Goal: Contribute content: Contribute content

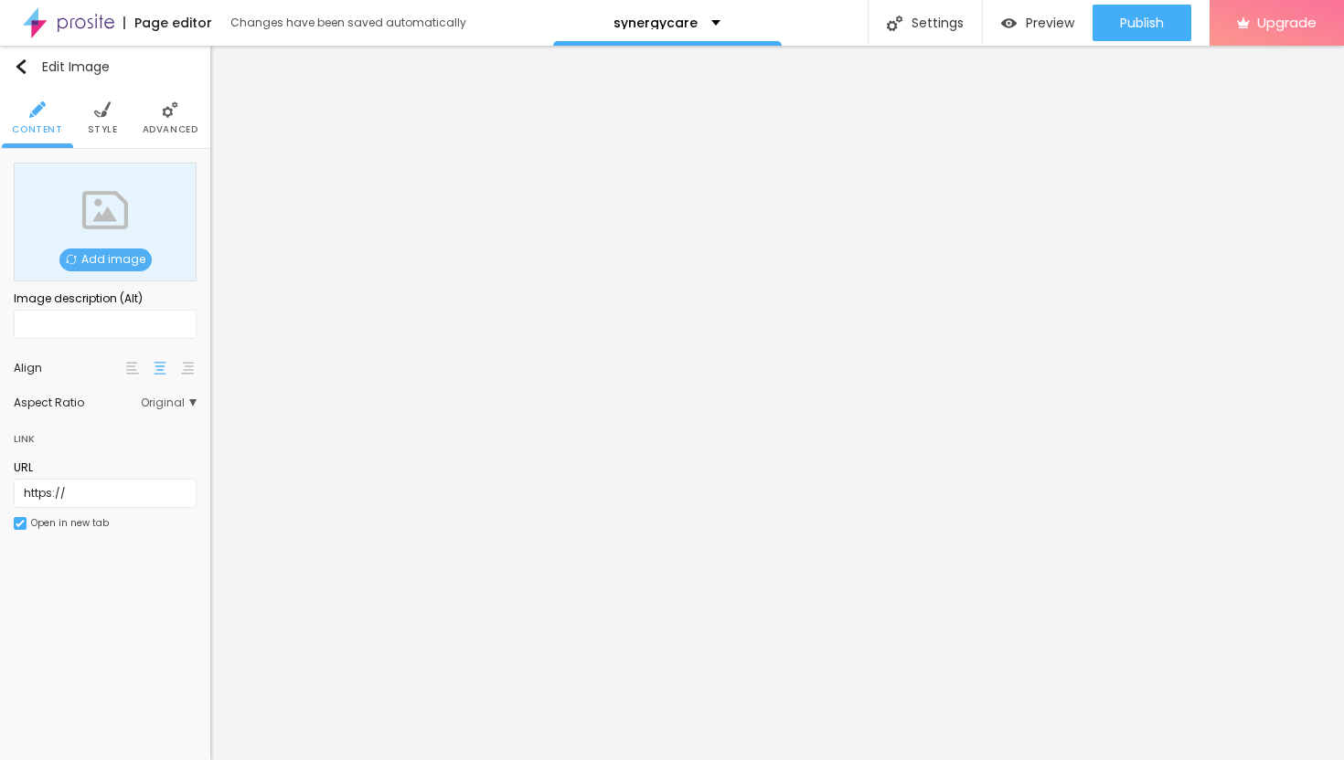
click at [131, 253] on span "Add image" at bounding box center [105, 260] width 92 height 23
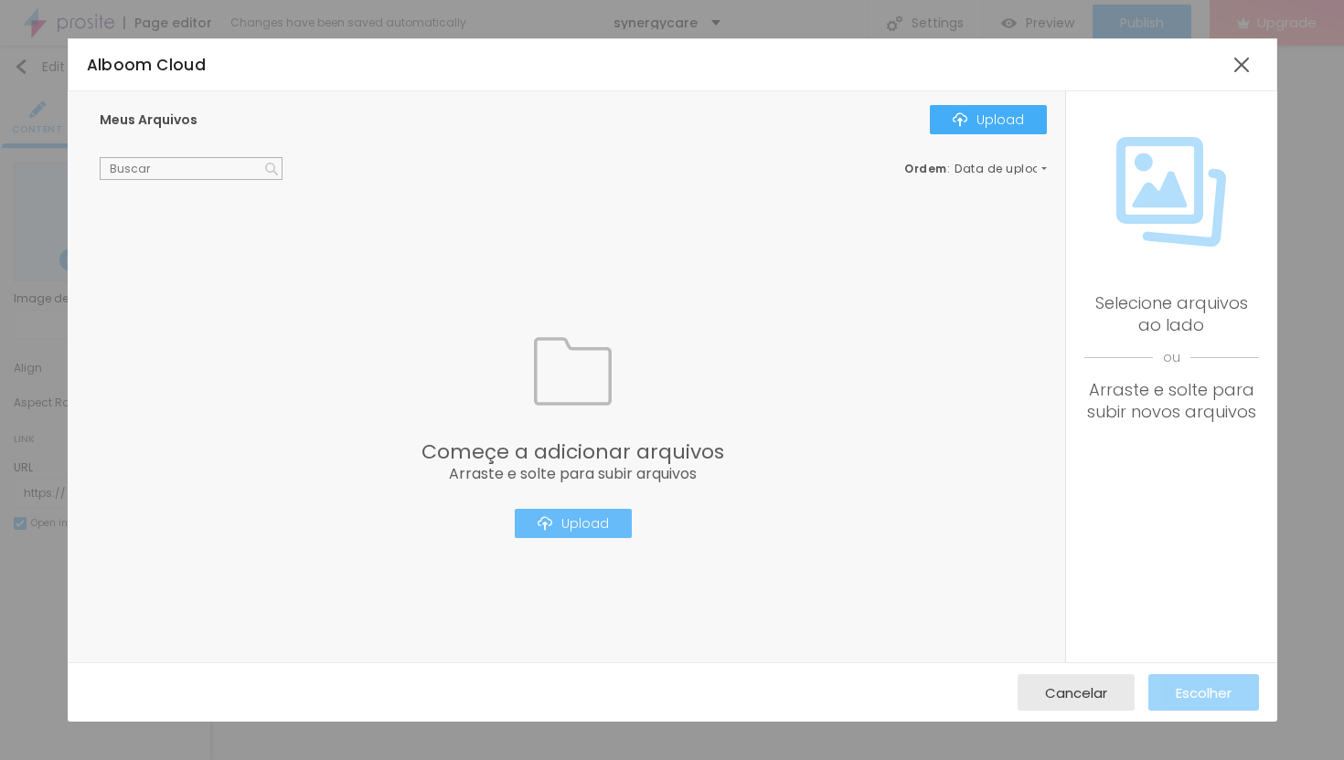
click at [579, 528] on div "Upload" at bounding box center [572, 523] width 71 height 15
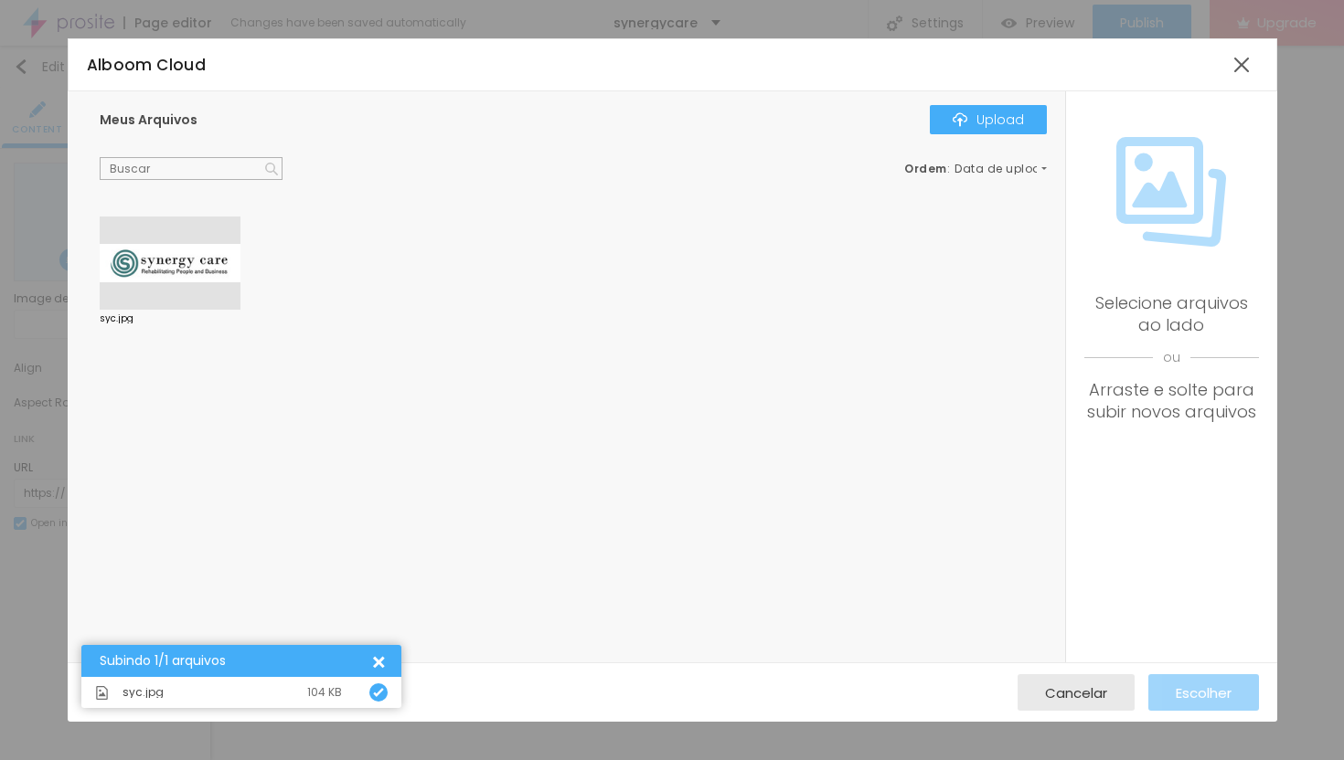
click at [184, 259] on div at bounding box center [170, 263] width 141 height 93
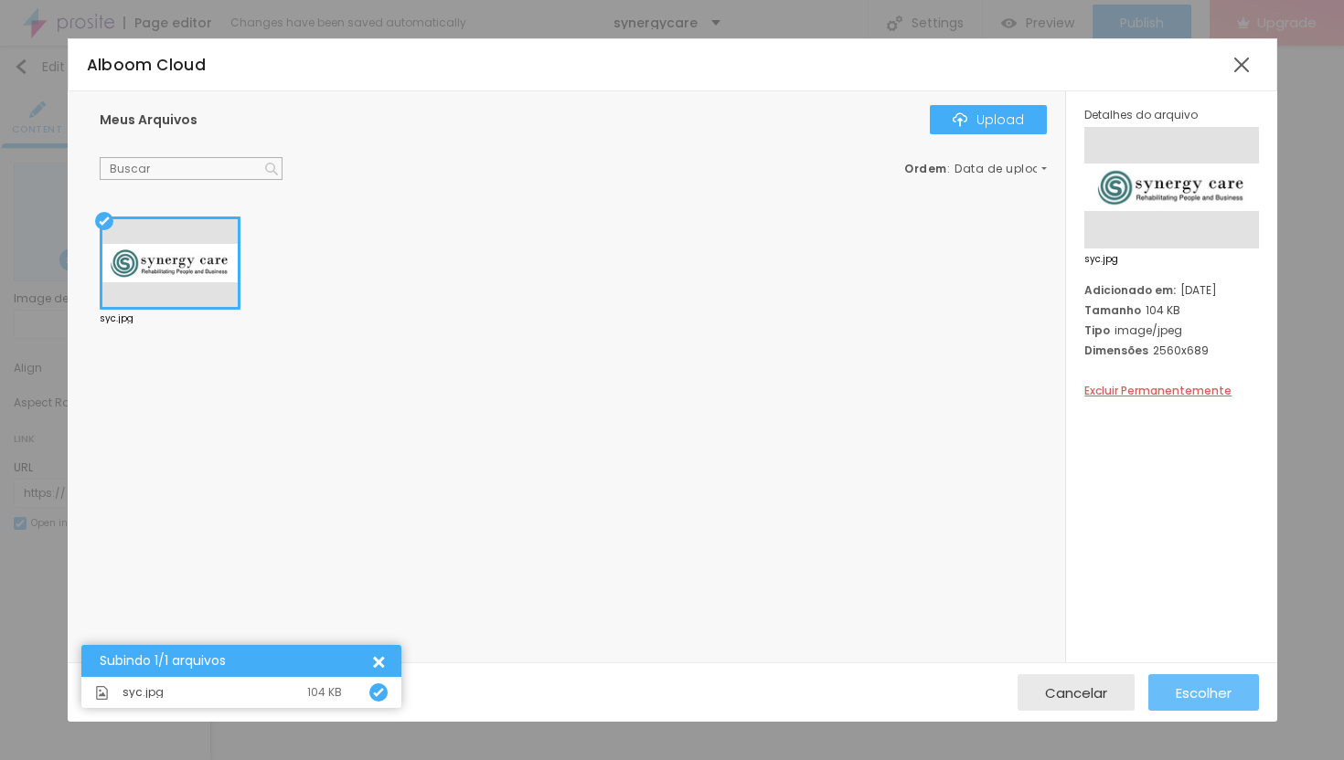
click at [1194, 686] on span "Escolher" at bounding box center [1203, 694] width 56 height 16
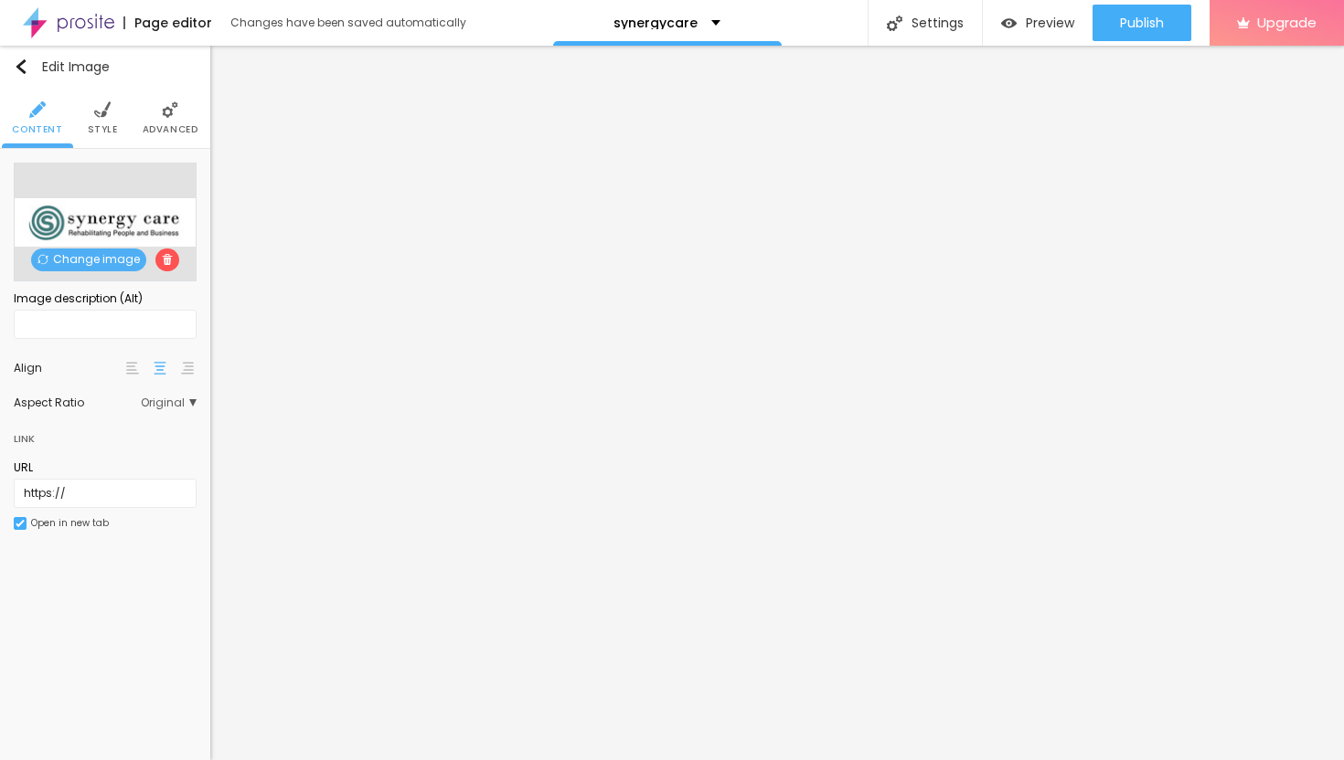
click at [101, 112] on img at bounding box center [102, 109] width 16 height 16
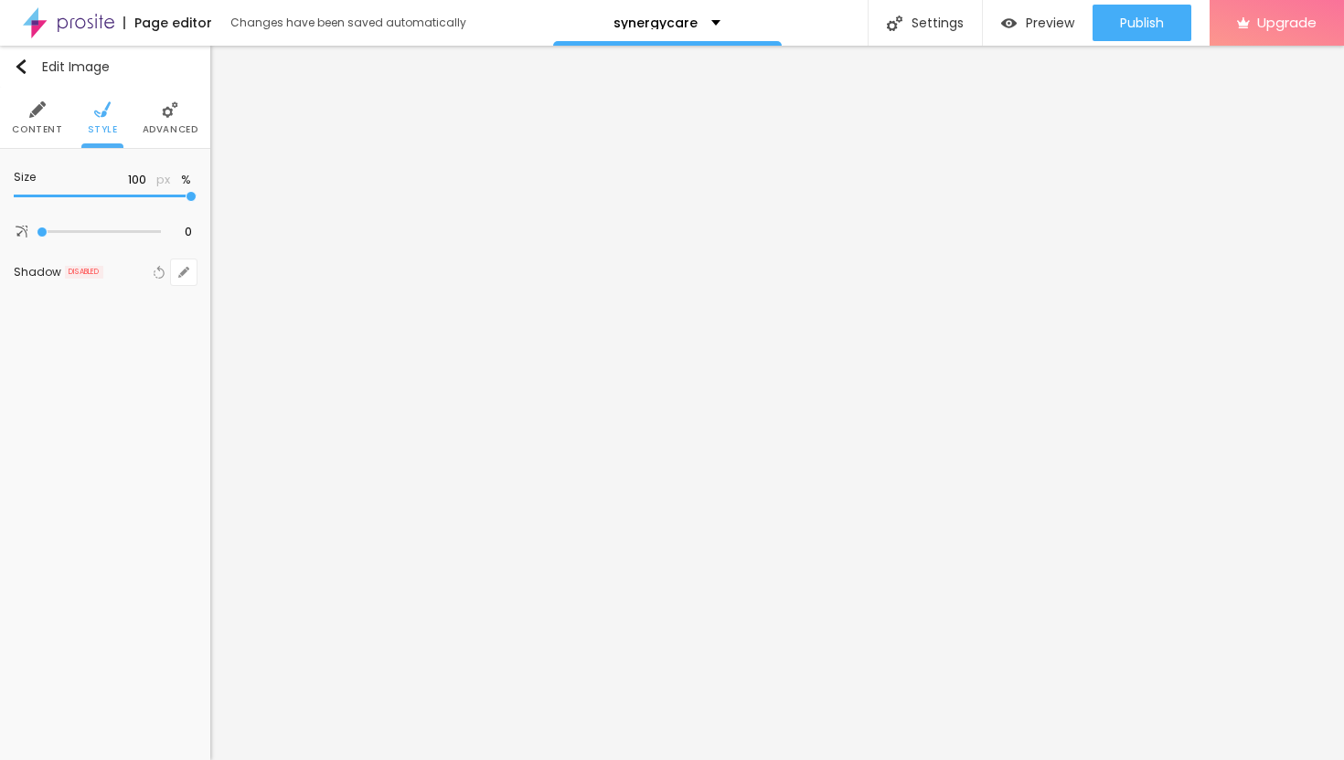
type input "45"
click at [89, 197] on input "range" at bounding box center [105, 196] width 183 height 9
type input "35"
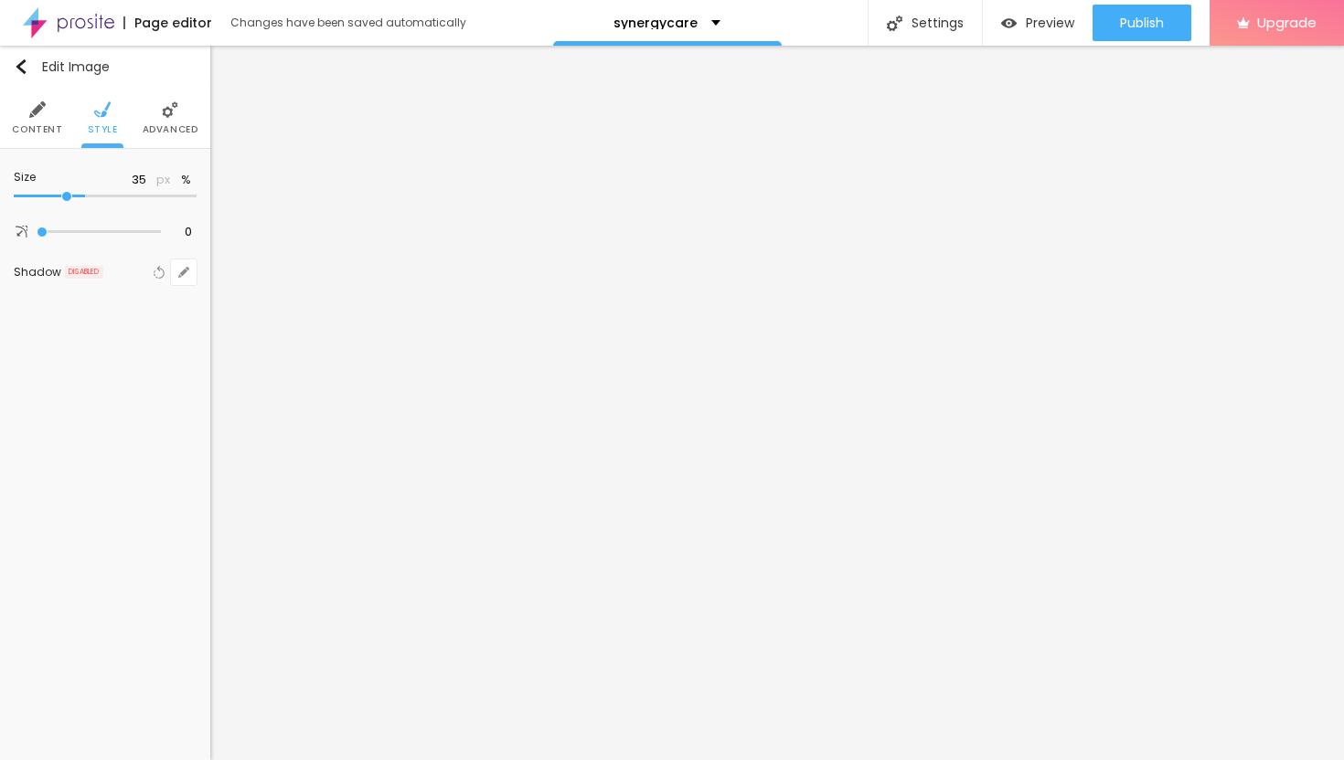
click at [63, 197] on input "range" at bounding box center [105, 196] width 183 height 9
type input "25"
click at [52, 192] on input "range" at bounding box center [105, 196] width 183 height 9
type input "30"
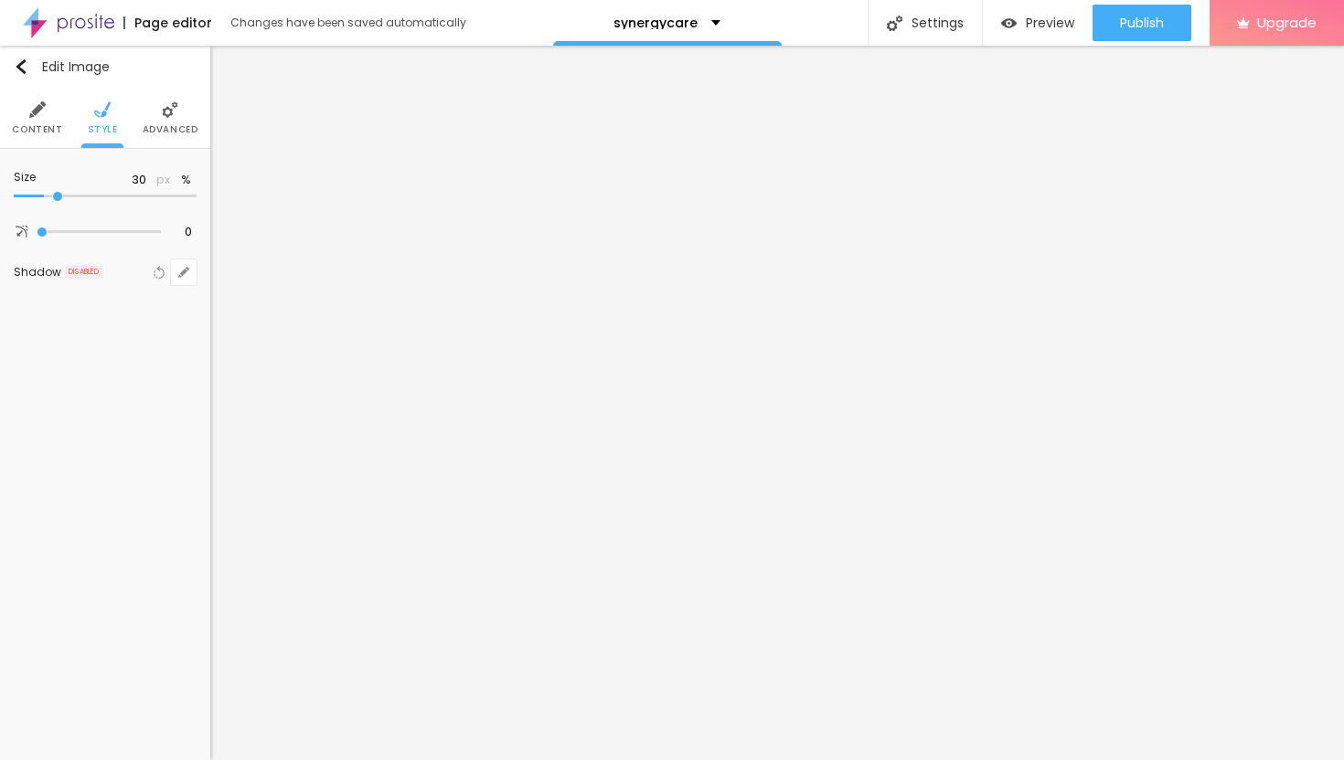
type input "30"
click at [60, 192] on input "range" at bounding box center [105, 196] width 183 height 9
type input "35"
click at [66, 194] on input "range" at bounding box center [105, 196] width 183 height 9
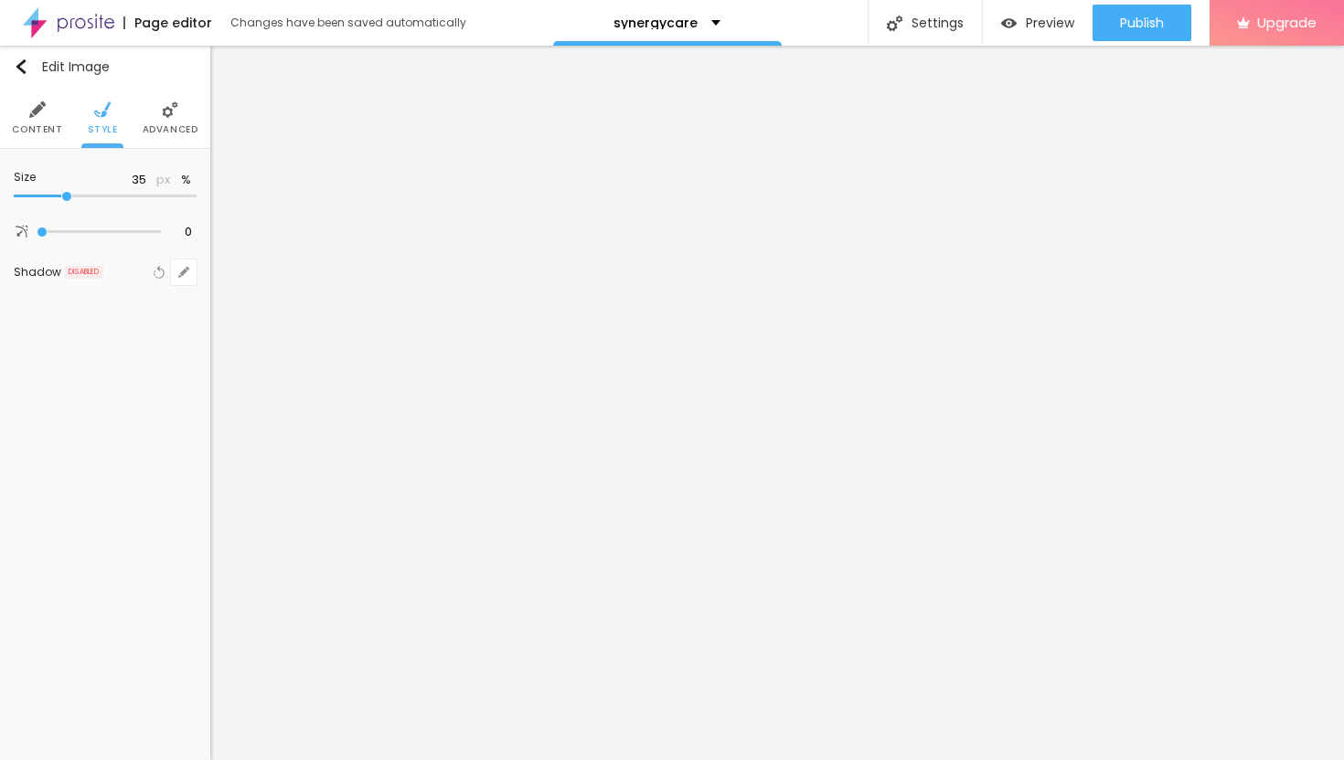
click at [33, 119] on li "Content" at bounding box center [37, 118] width 50 height 60
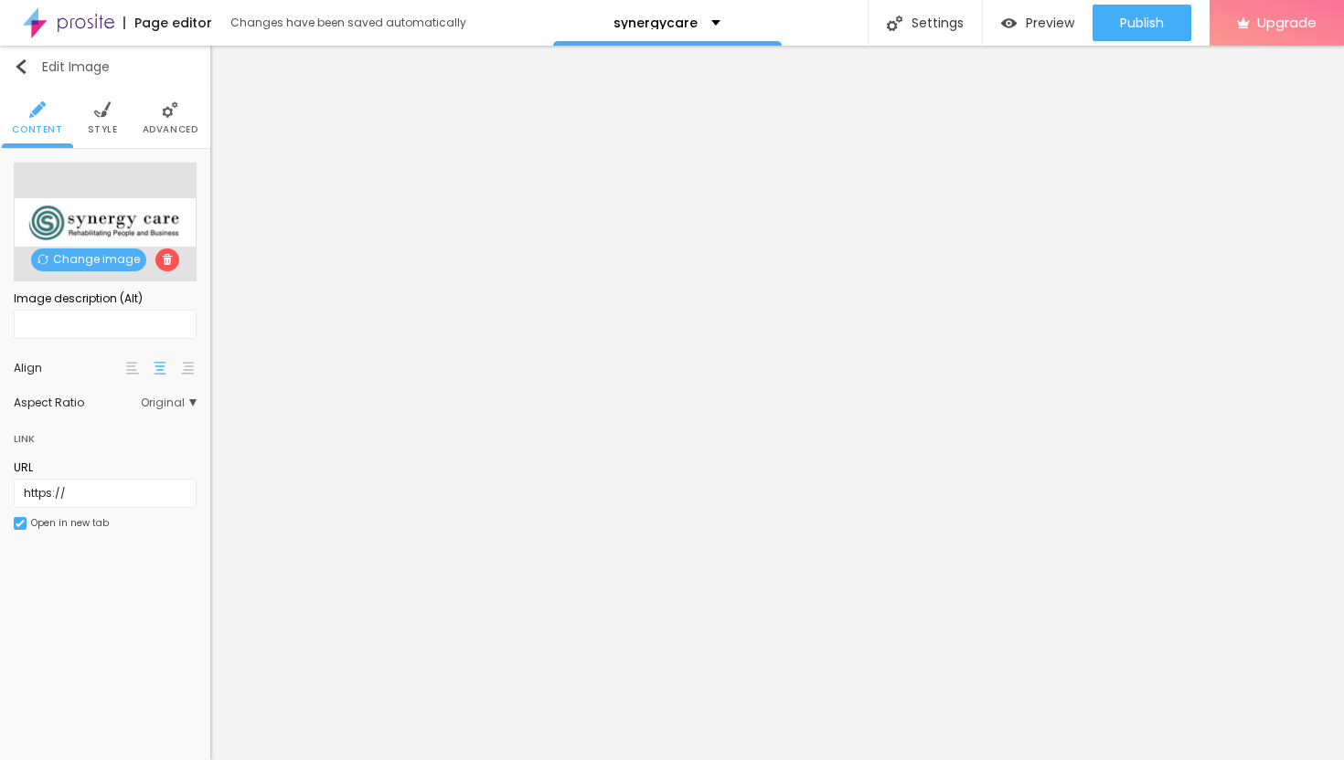
click at [27, 63] on img "button" at bounding box center [21, 66] width 15 height 15
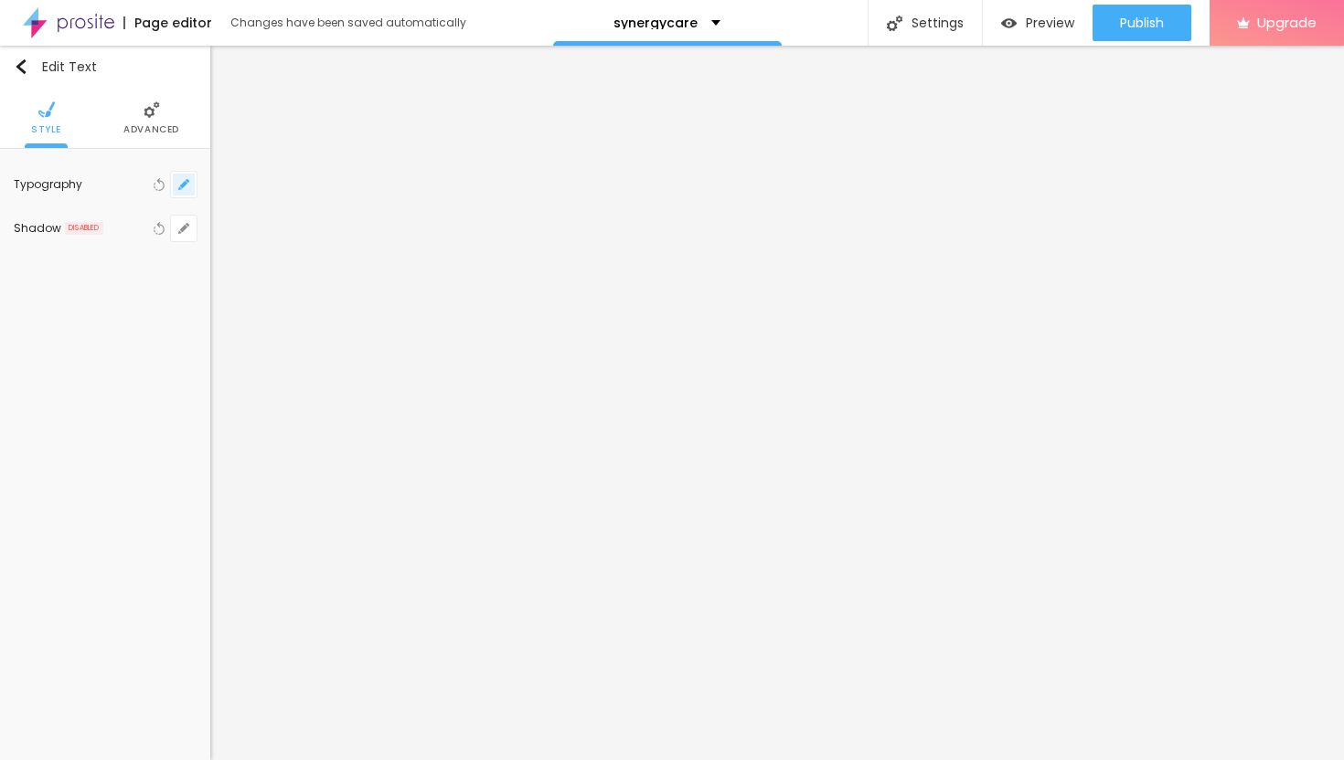
click at [188, 182] on button "button" at bounding box center [184, 185] width 26 height 26
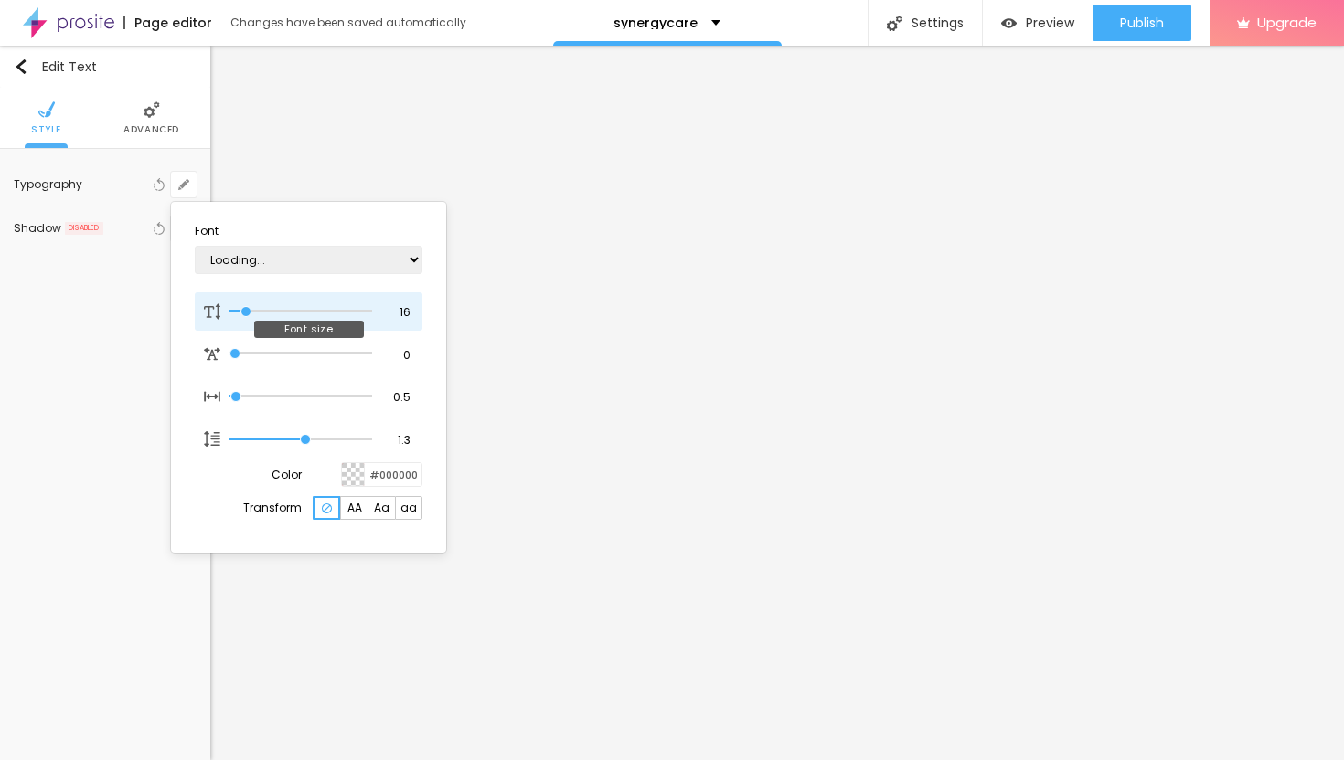
type input "1"
click at [254, 307] on div at bounding box center [300, 312] width 143 height 18
type input "17"
type input "1"
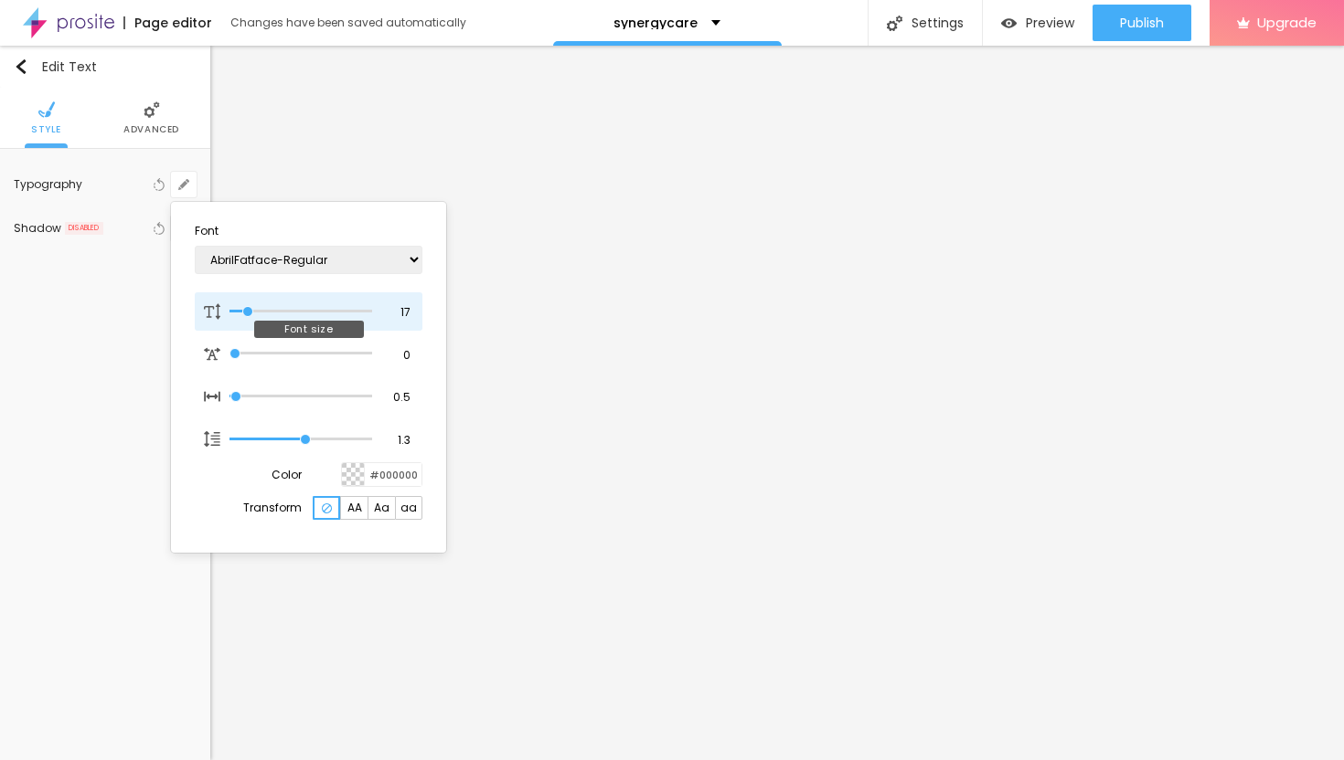
type input "18"
type input "1"
type input "19"
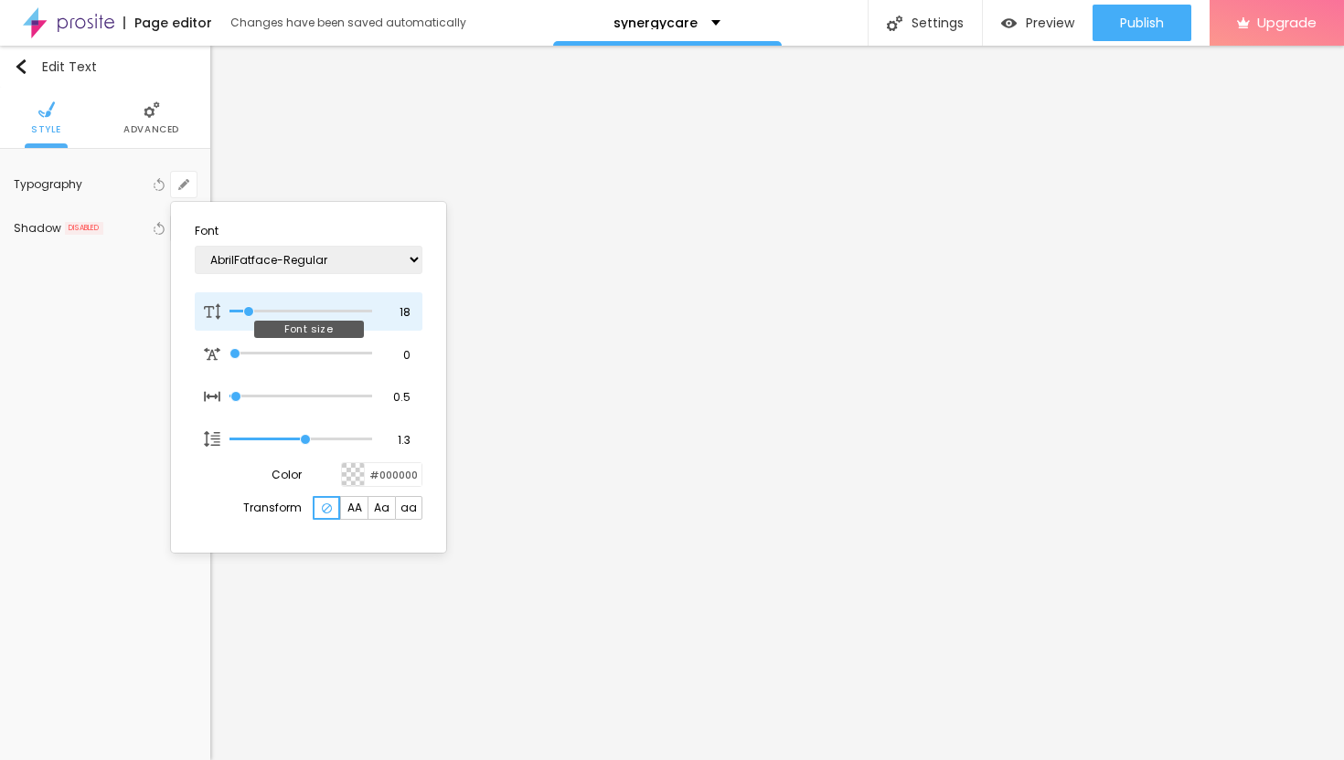
type input "1"
type input "20"
type input "1"
type input "21"
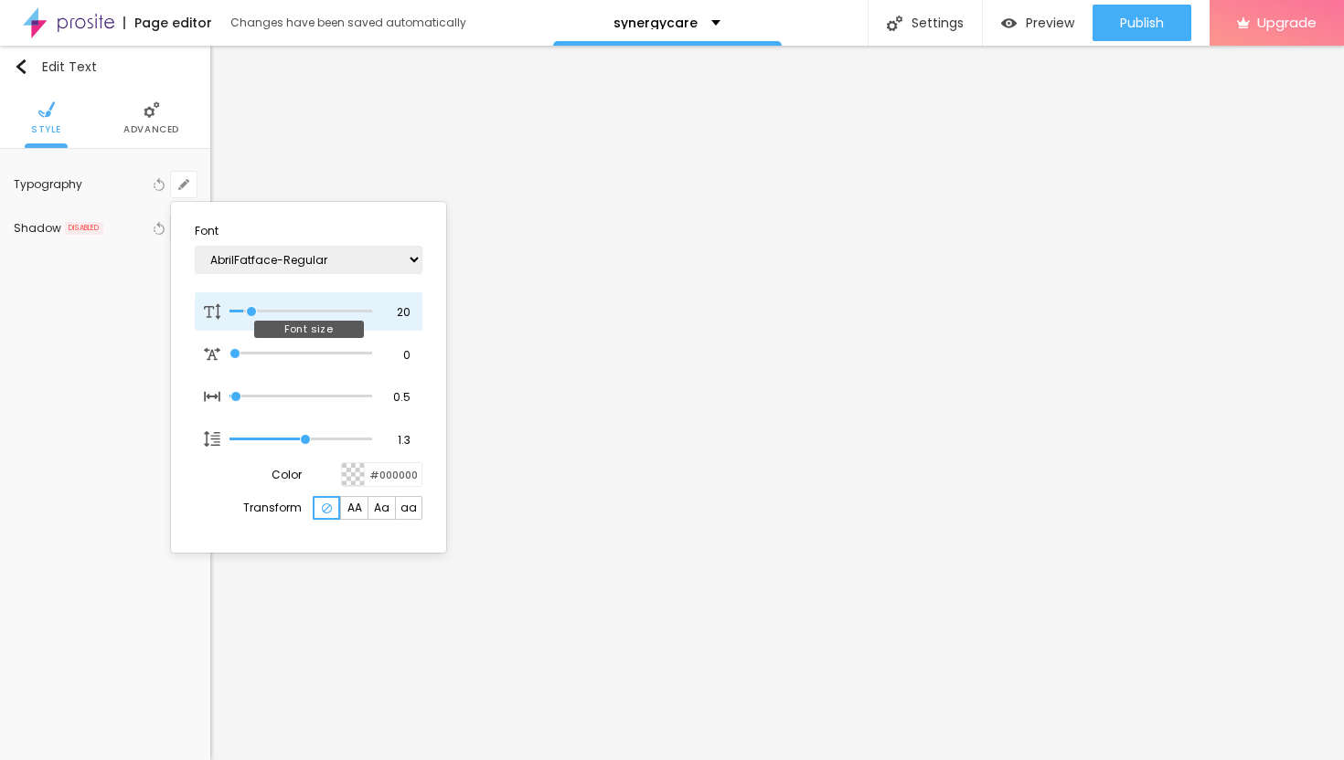
type input "21"
type input "1"
type input "22"
type input "1"
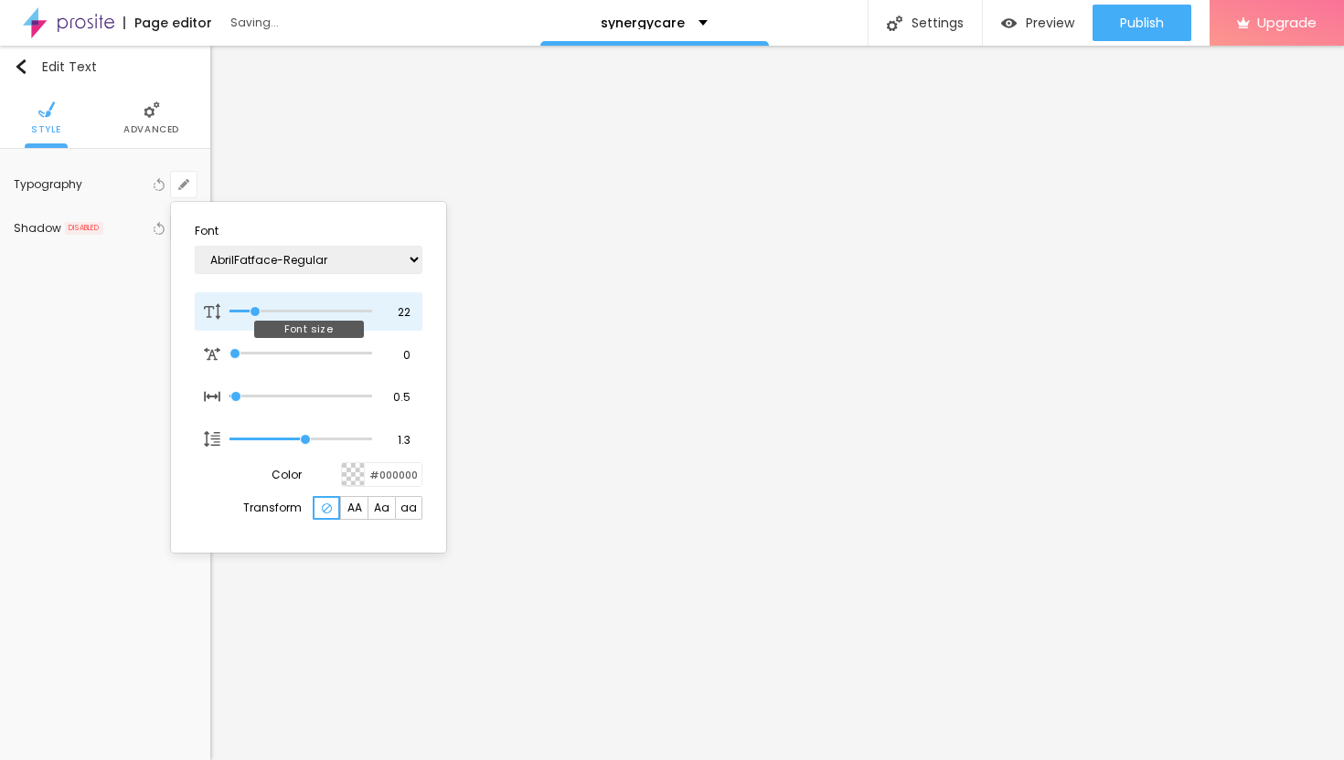
type input "23"
type input "1"
type input "24"
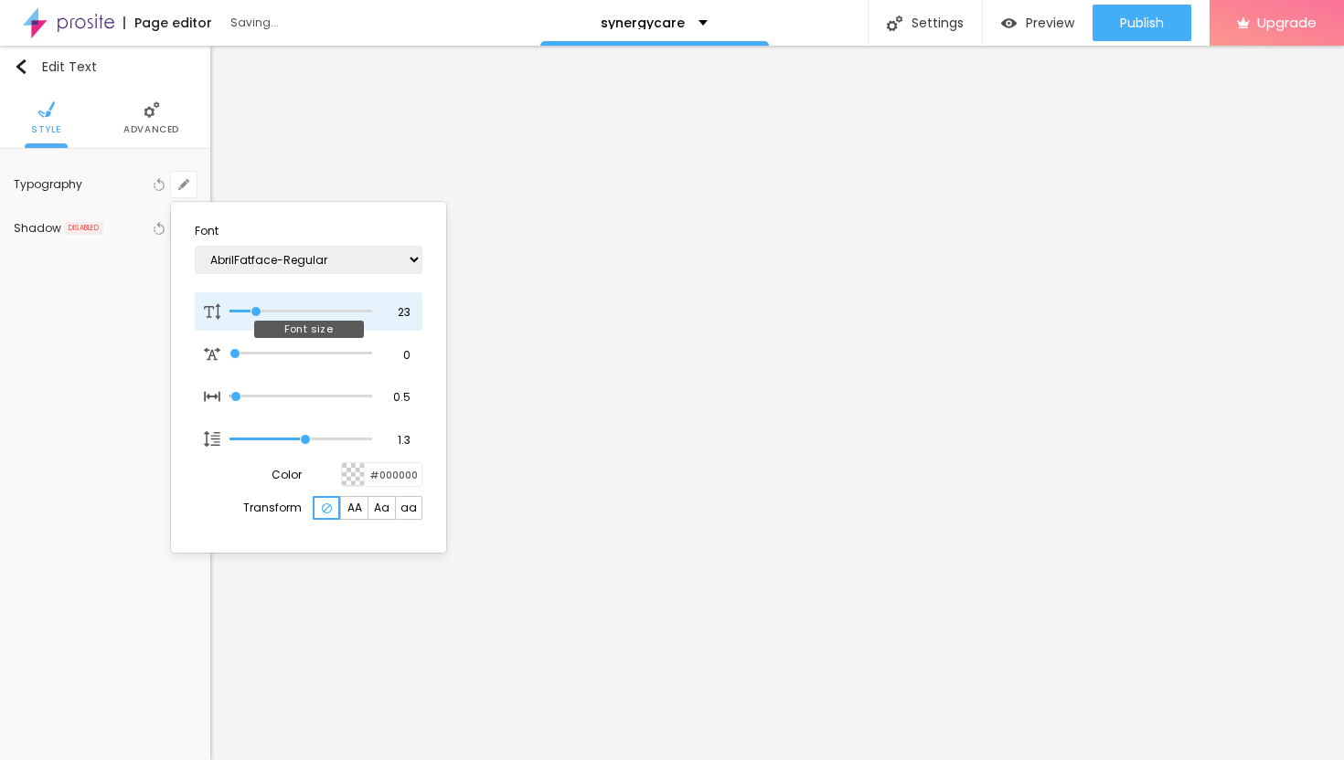
type input "1"
type input "25"
type input "1"
type input "26"
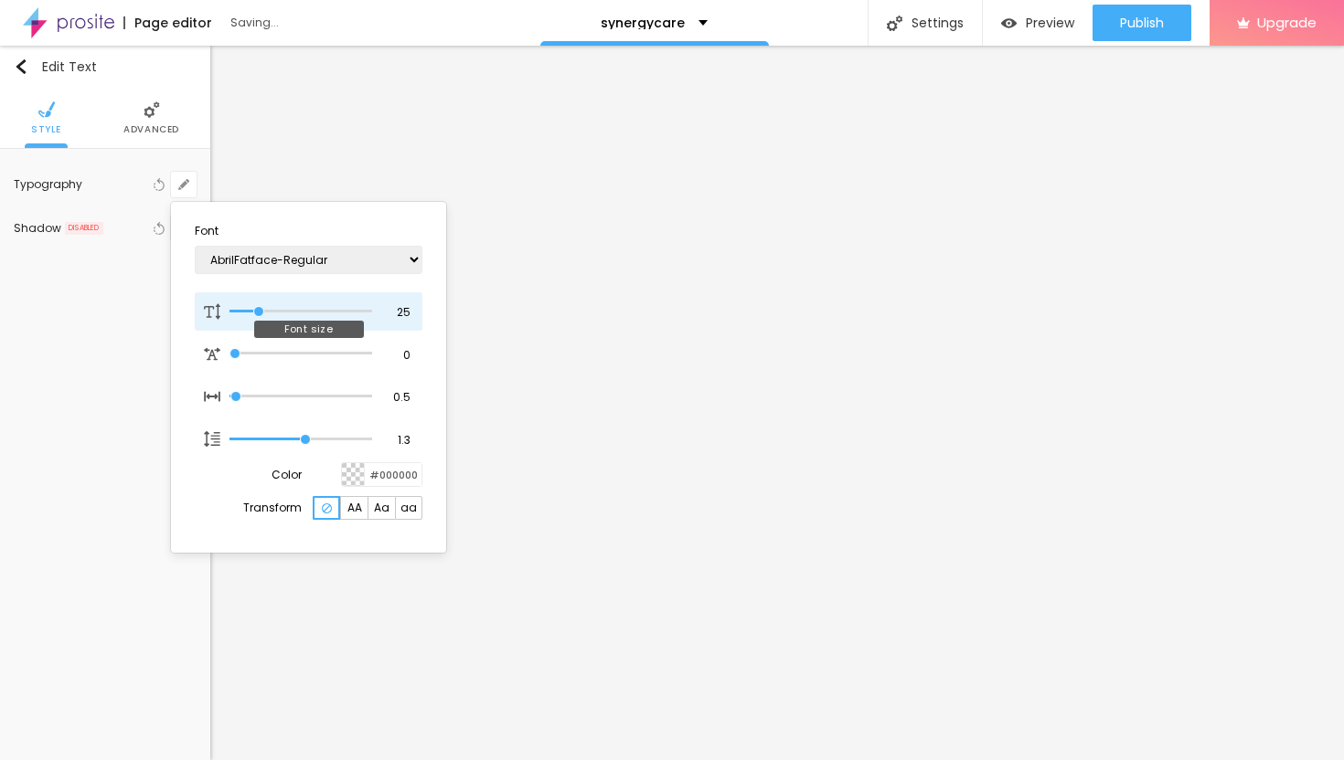
type input "26"
type input "1"
type input "27"
type input "1"
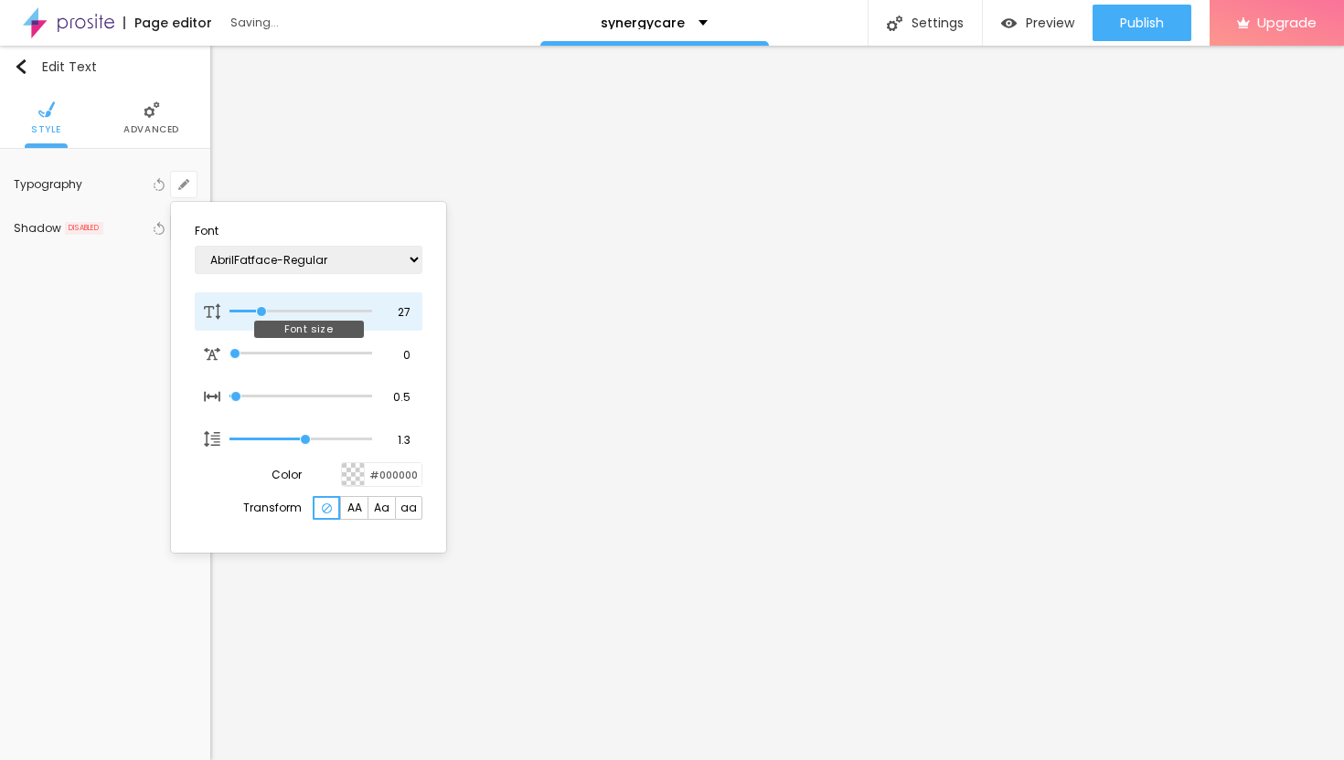
type input "28"
type input "1"
type input "29"
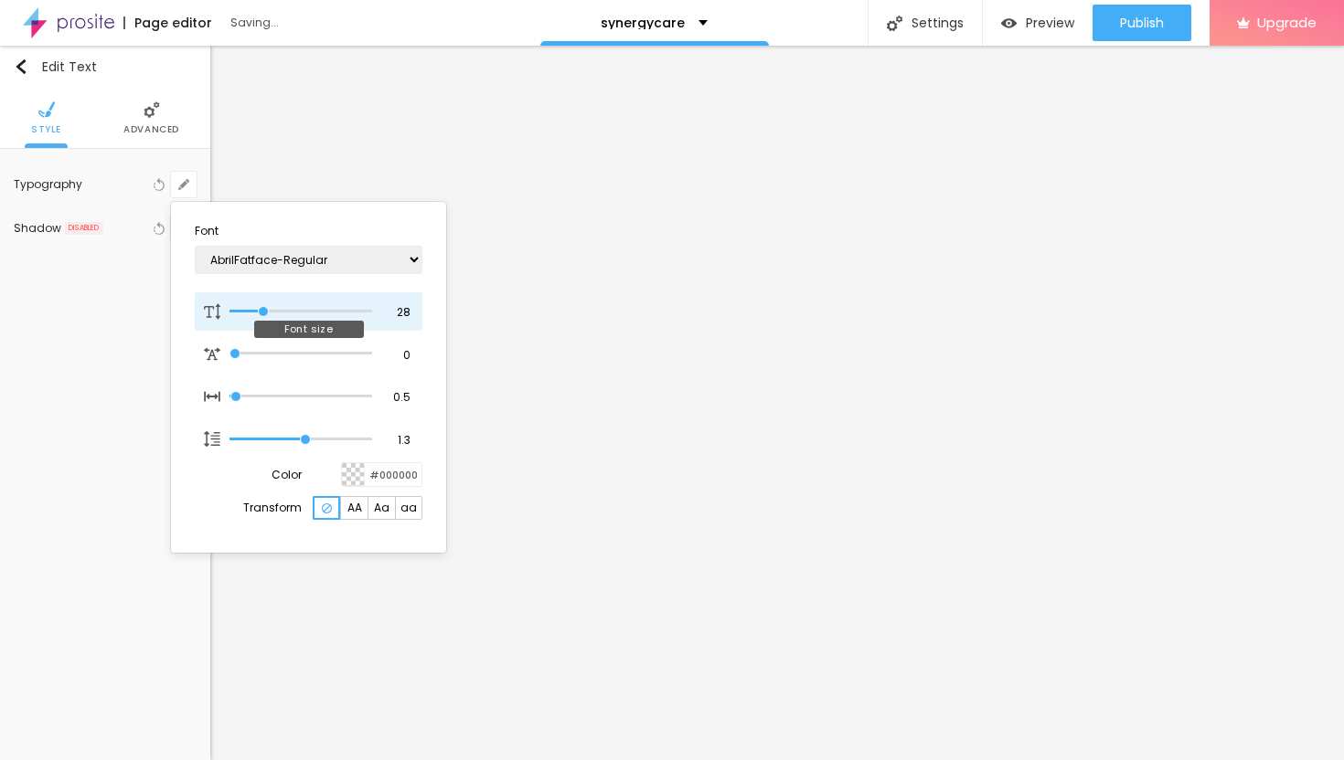
type input "1"
type input "28"
type input "1"
type input "27"
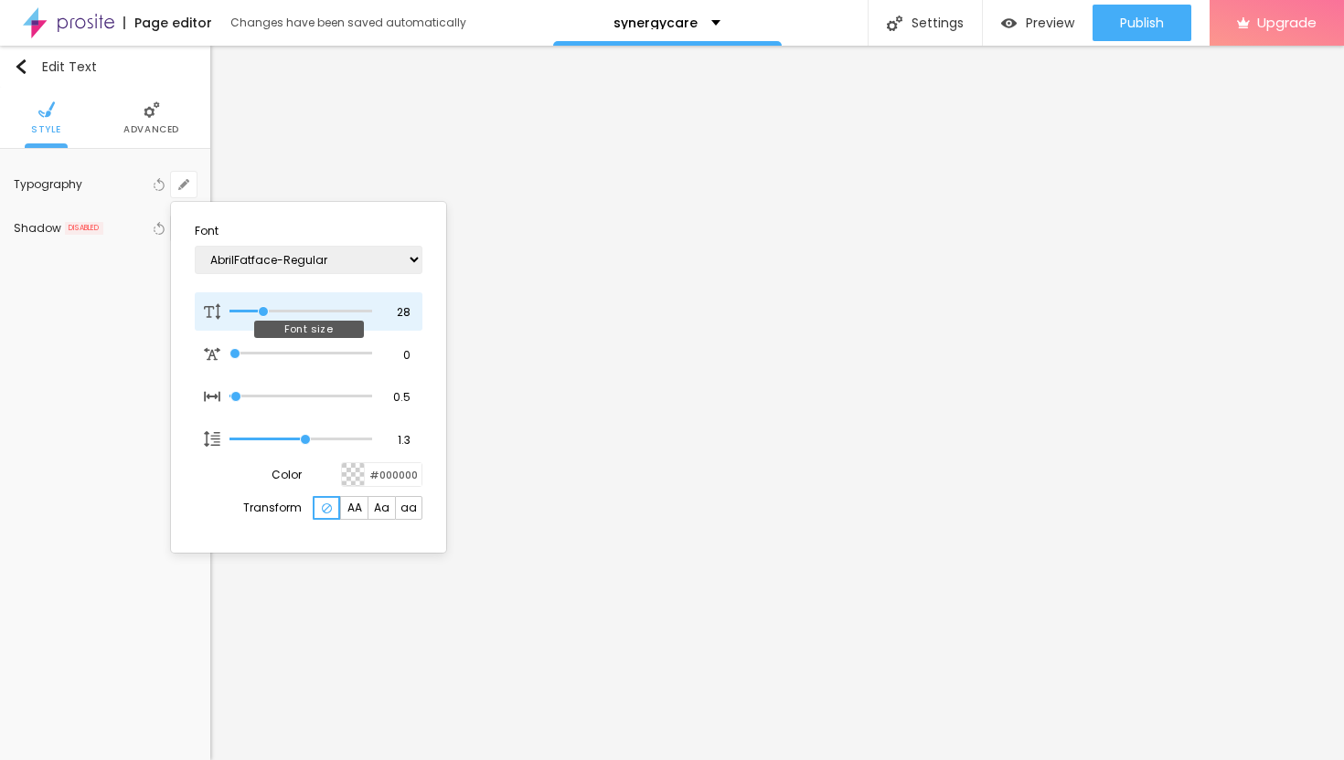
type input "27"
type input "1"
type input "26"
type input "1"
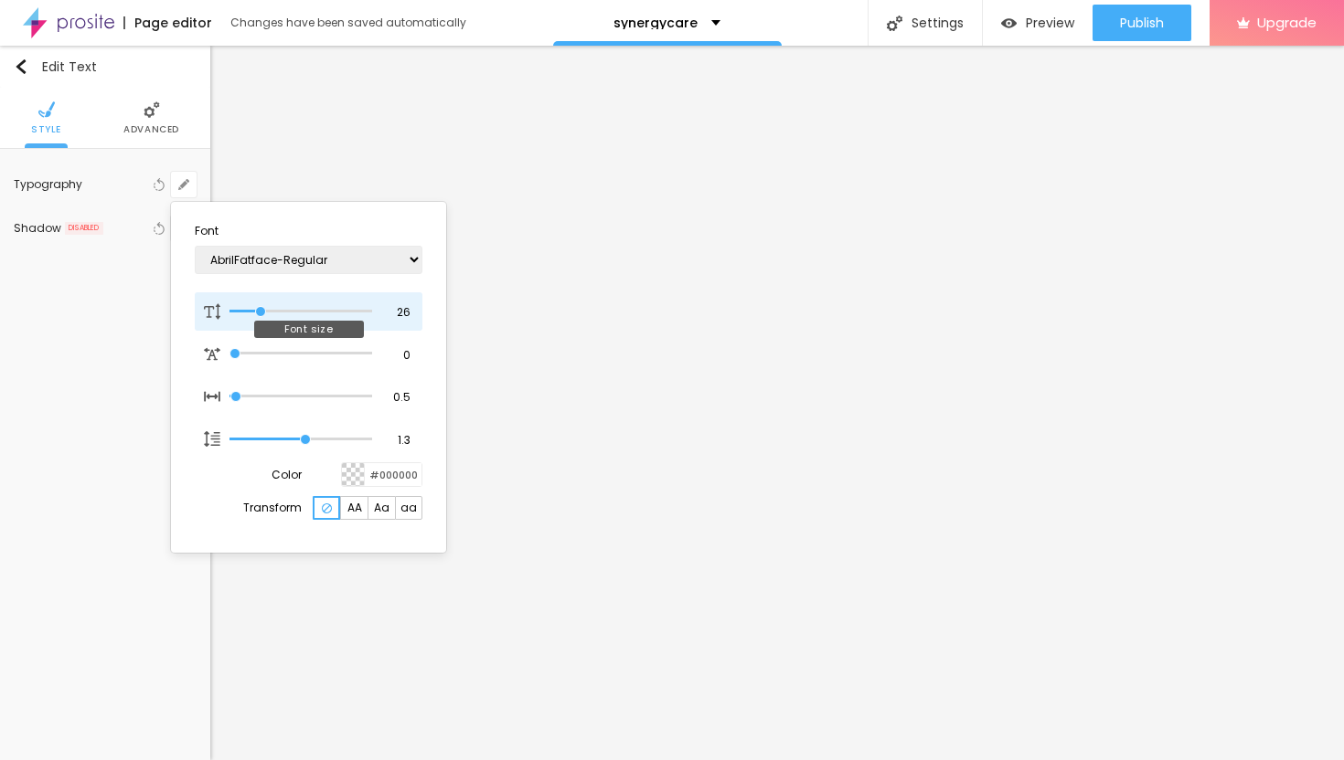
type input "25"
type input "1"
type input "24"
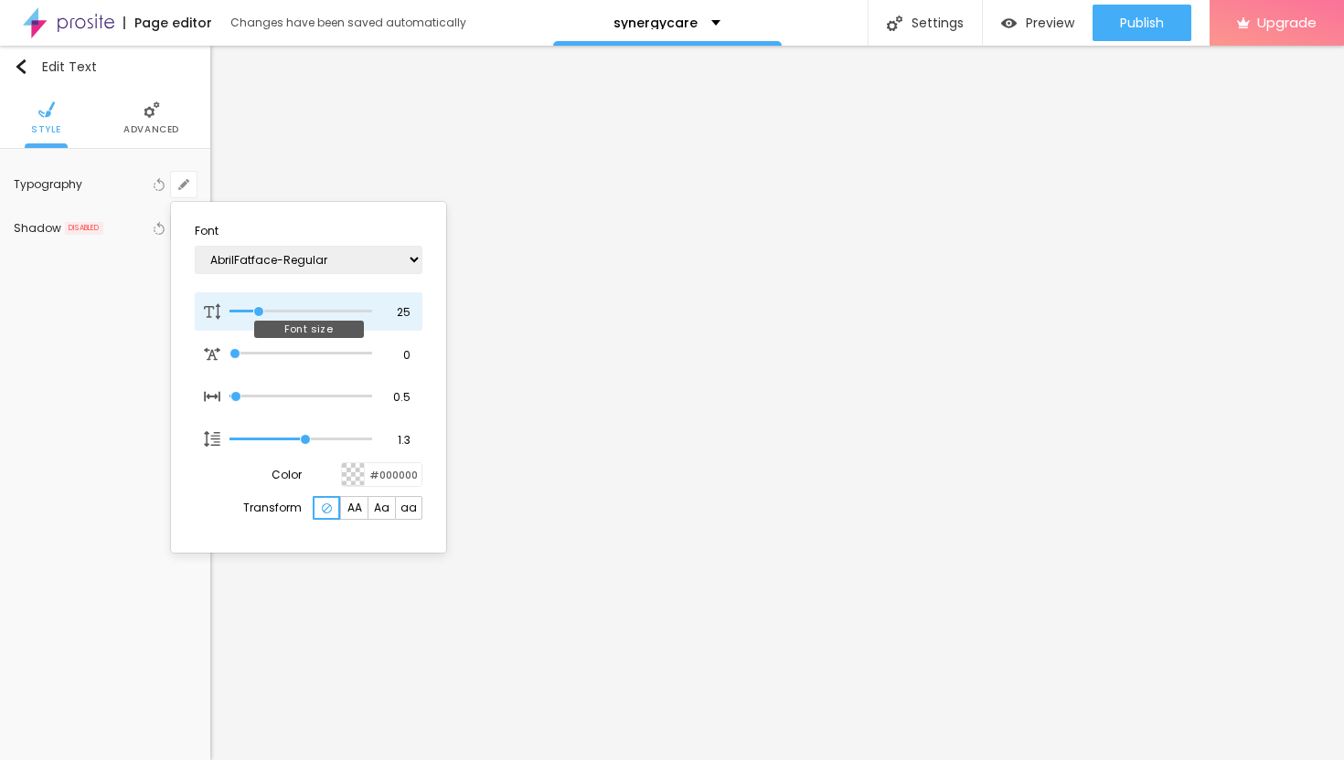
type input "1"
type input "23"
type input "1"
type input "22"
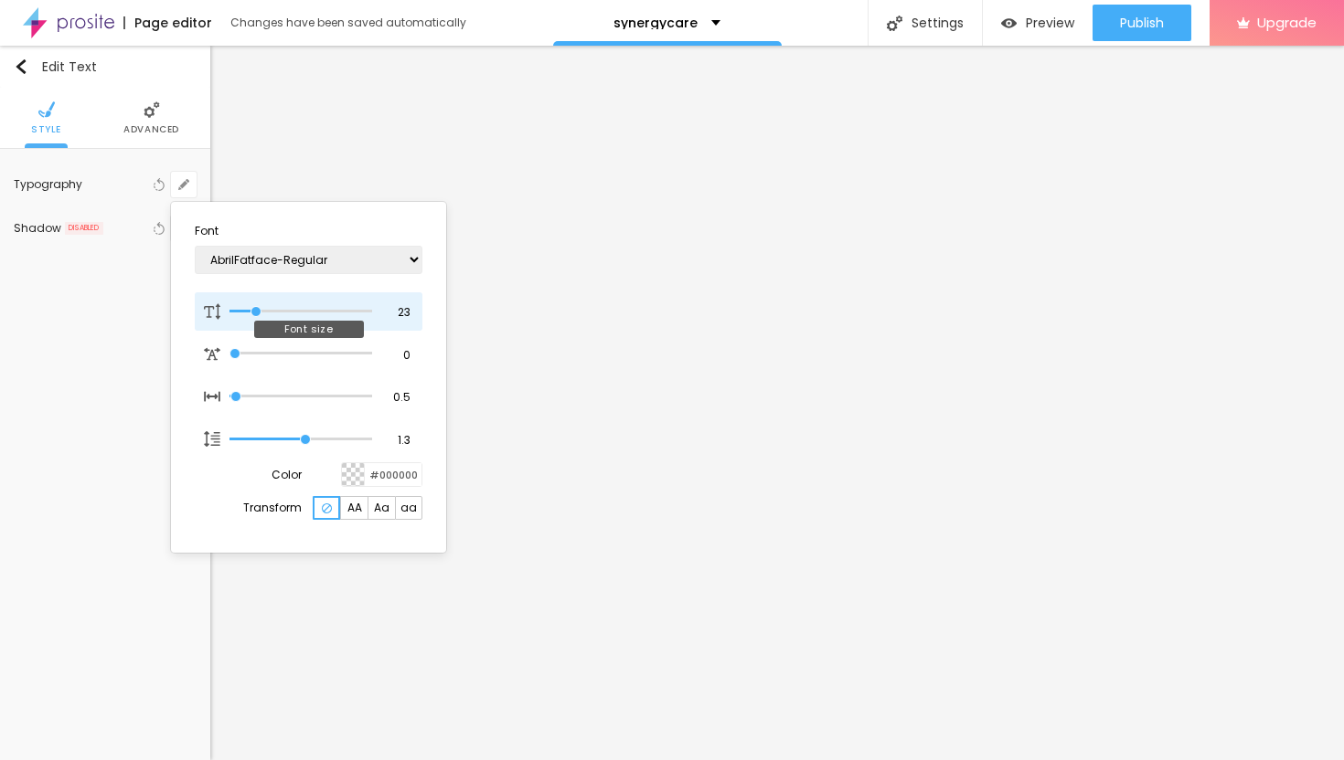
type input "22"
type input "1"
type input "21"
type input "1"
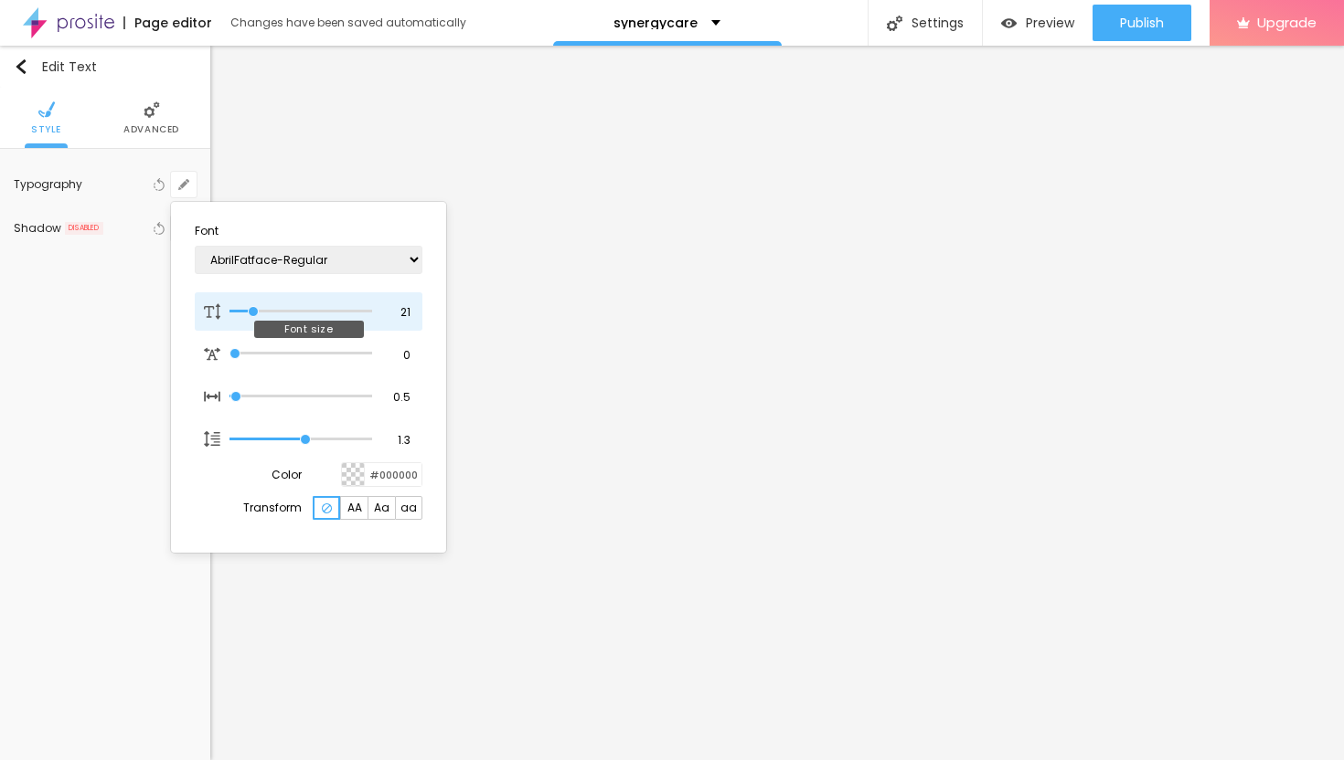
type input "20"
type input "1"
type input "20"
click at [251, 310] on input "range" at bounding box center [300, 311] width 143 height 9
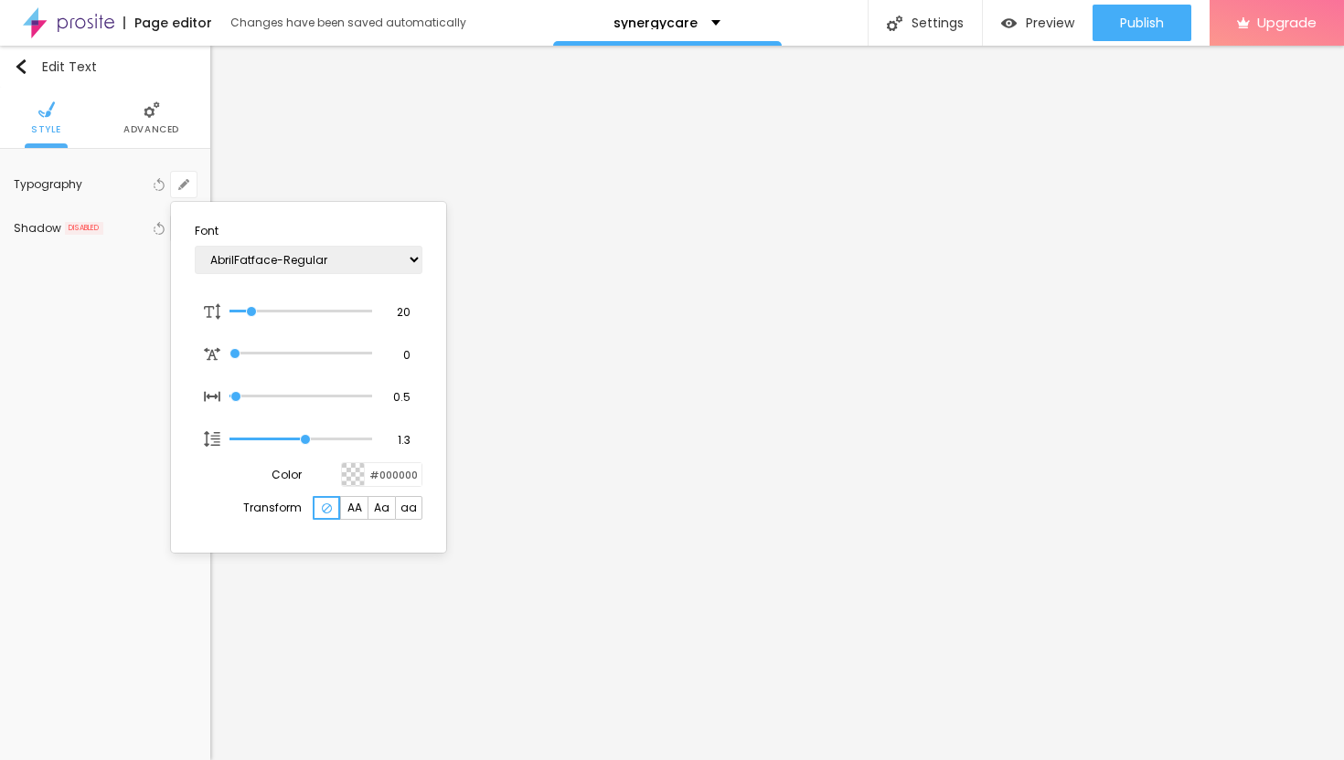
type input "1"
click at [936, 199] on div at bounding box center [672, 380] width 1344 height 760
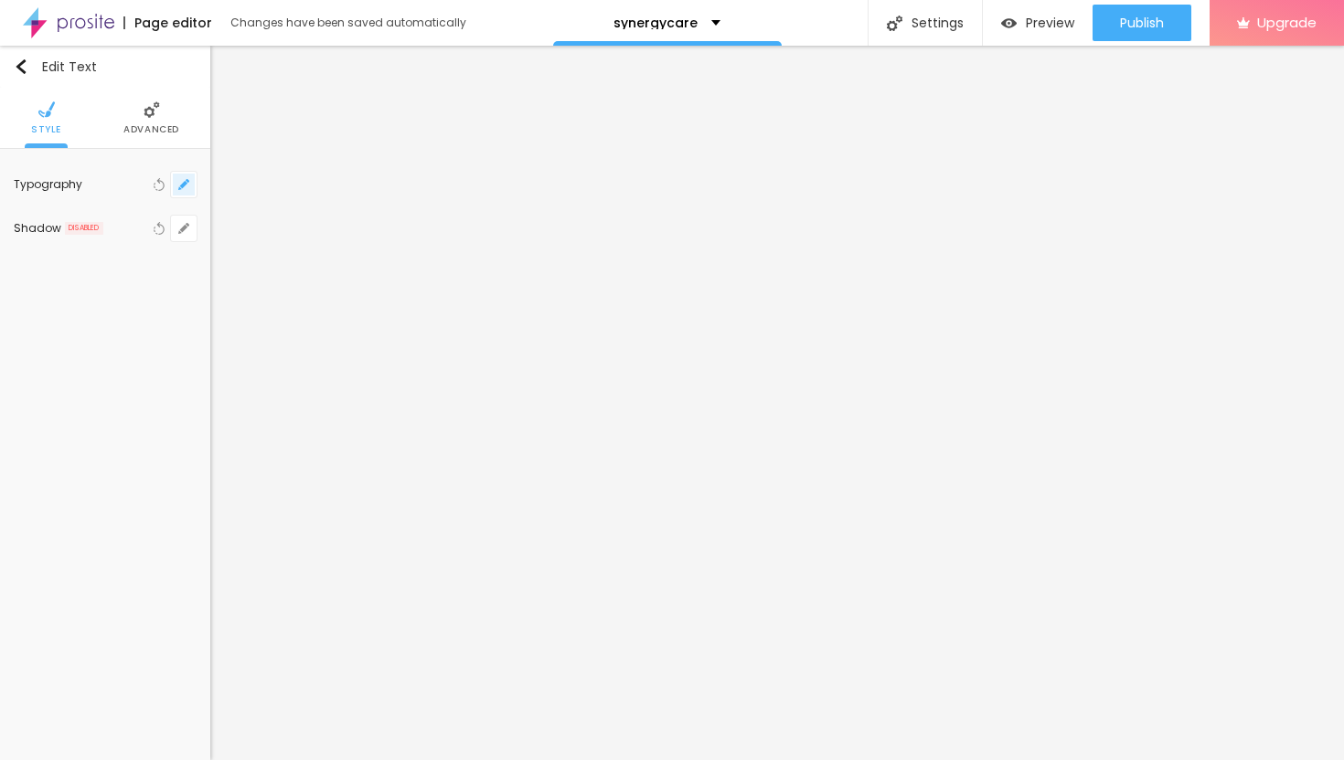
click at [186, 181] on icon "button" at bounding box center [188, 181] width 4 height 4
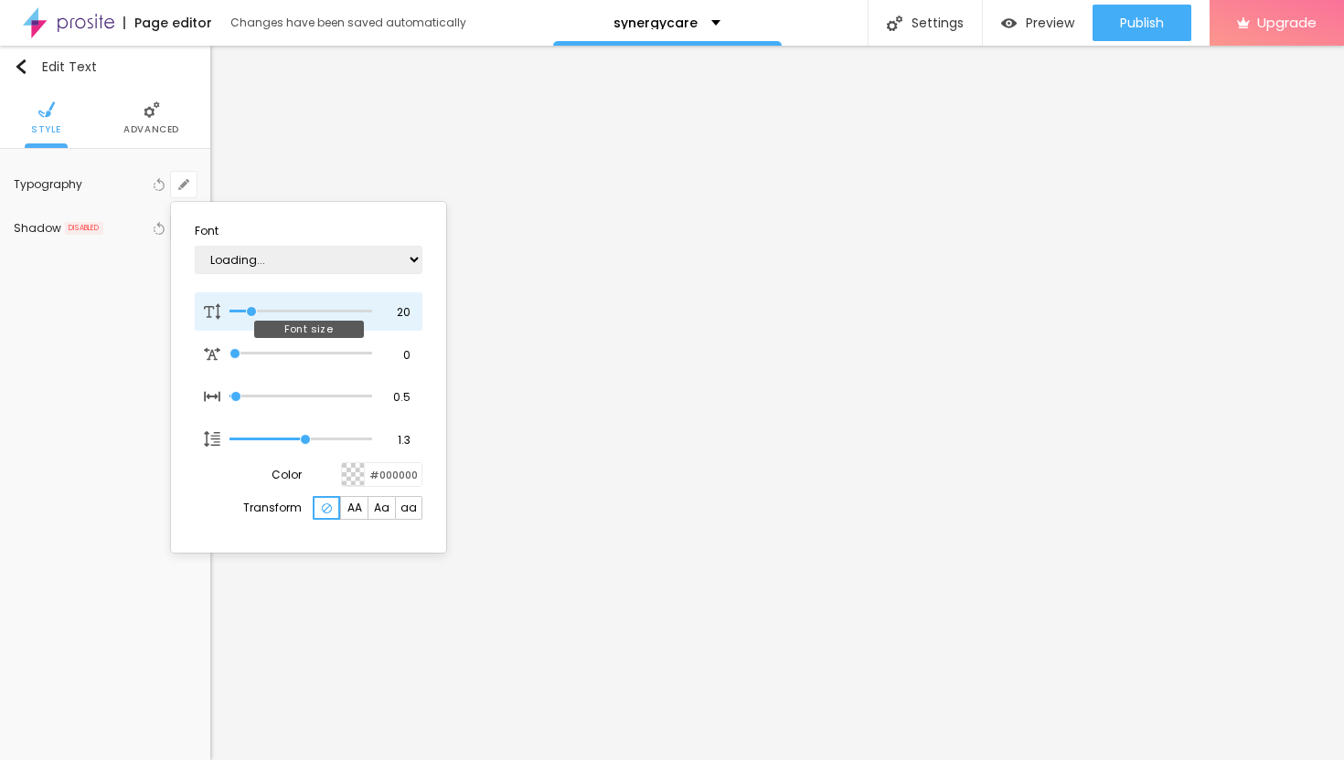
type input "1"
type input "21"
type input "1"
type input "22"
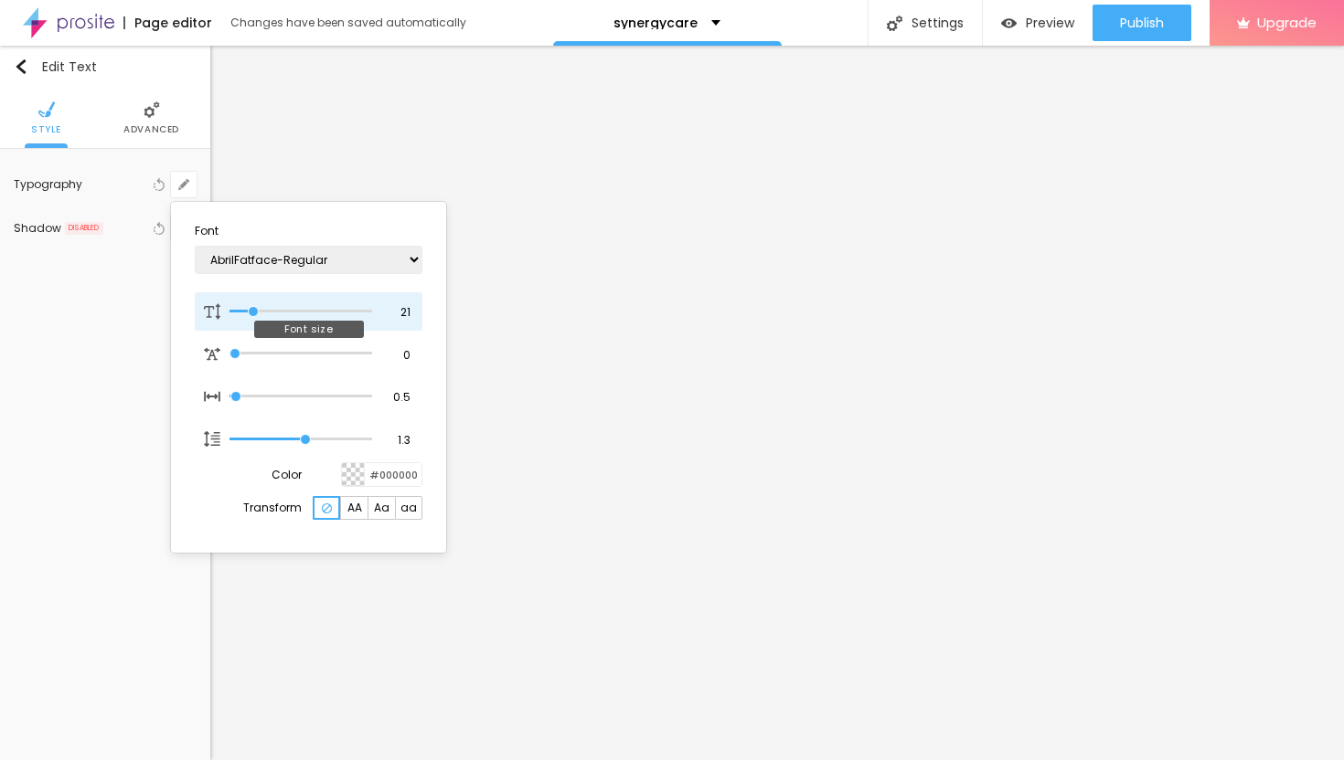
type input "22"
type input "1"
type input "23"
type input "1"
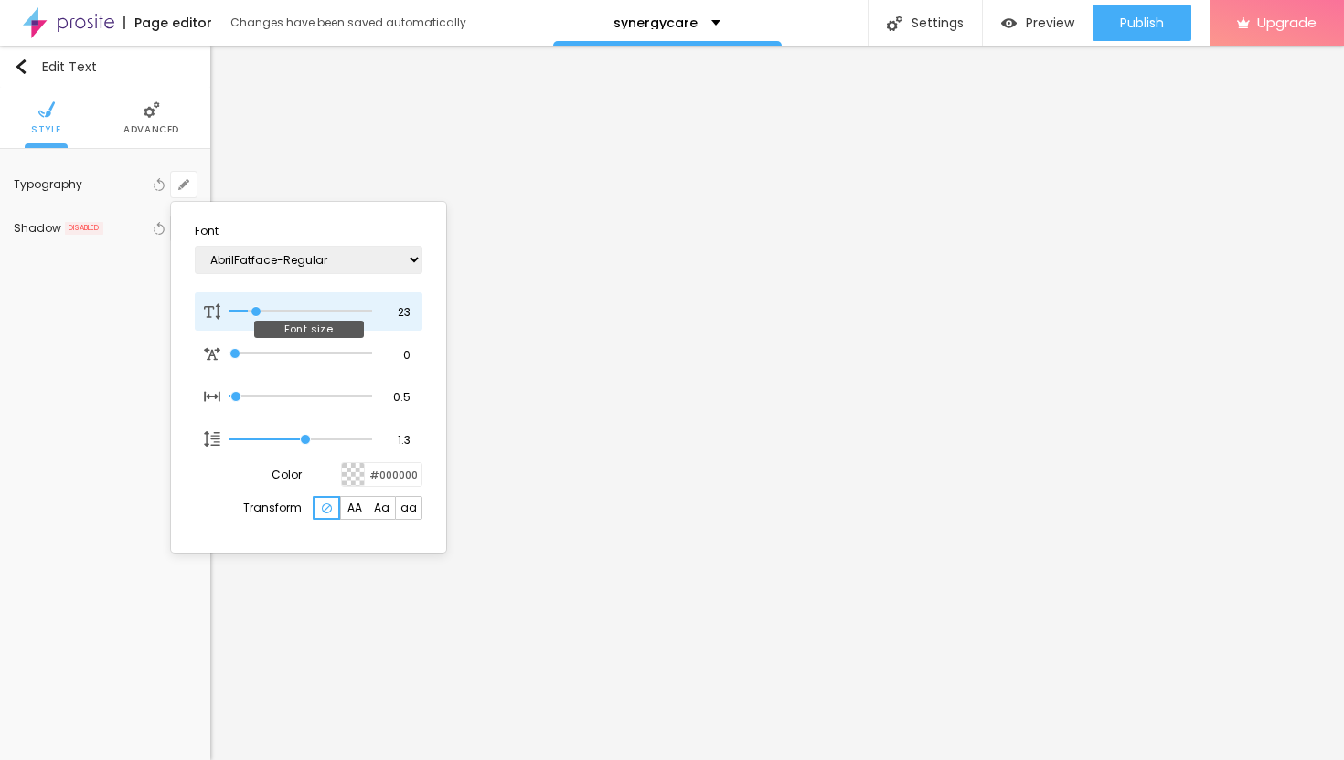
type input "24"
type input "1"
type input "25"
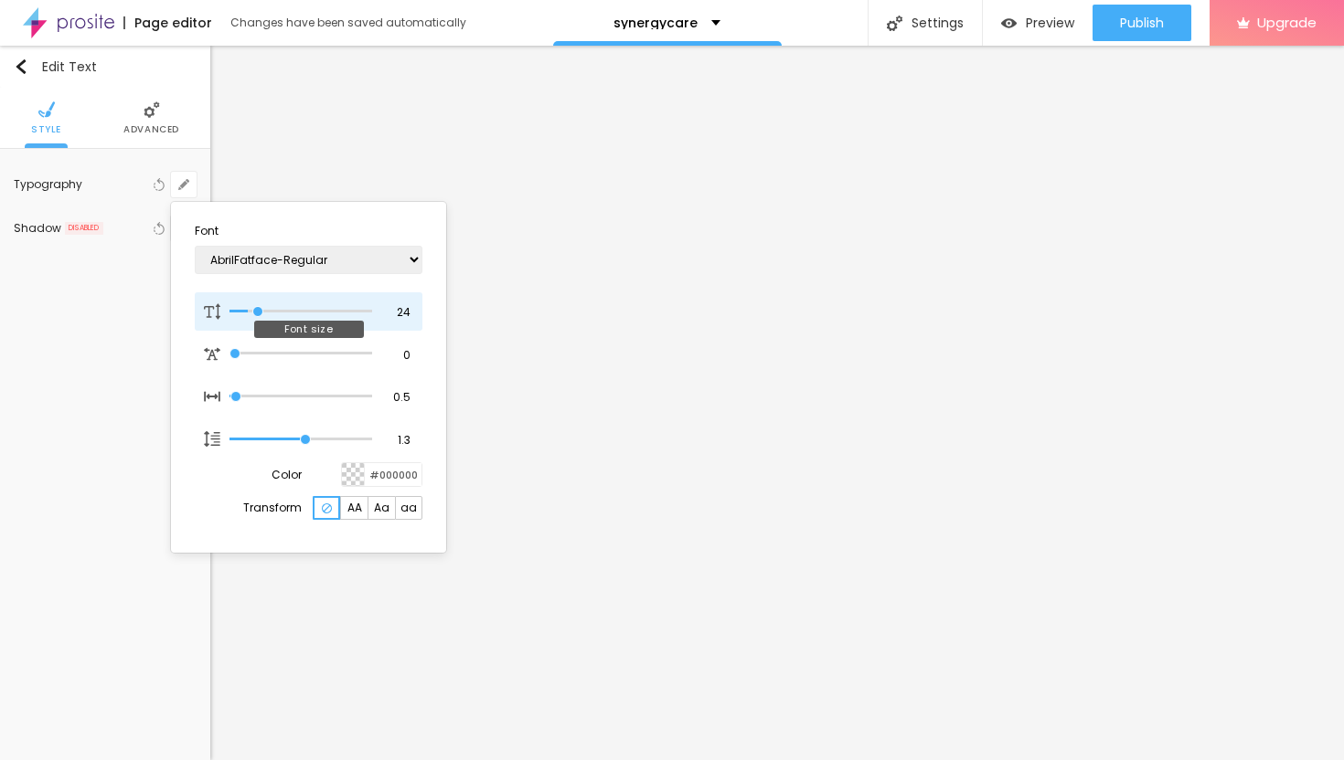
type input "1"
type input "26"
type input "1"
type input "27"
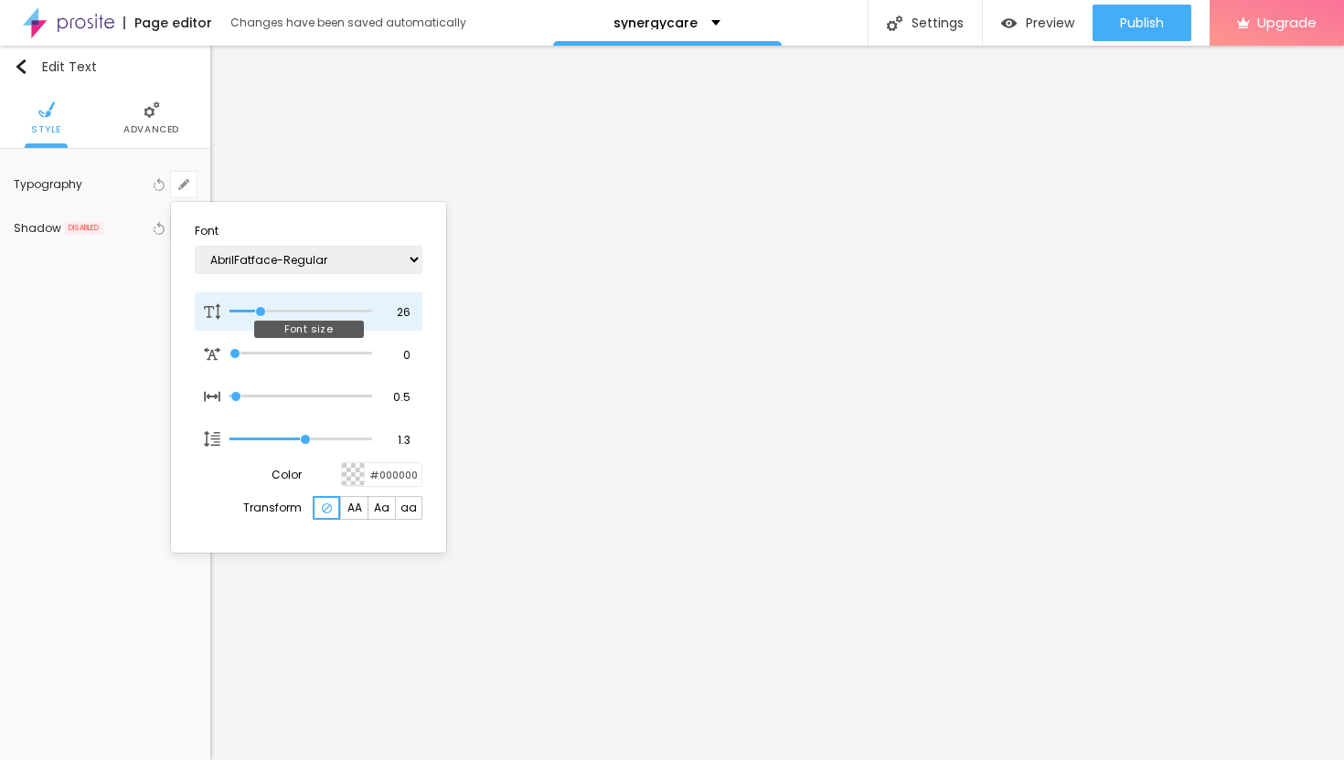
type input "27"
type input "1"
type input "28"
type input "1"
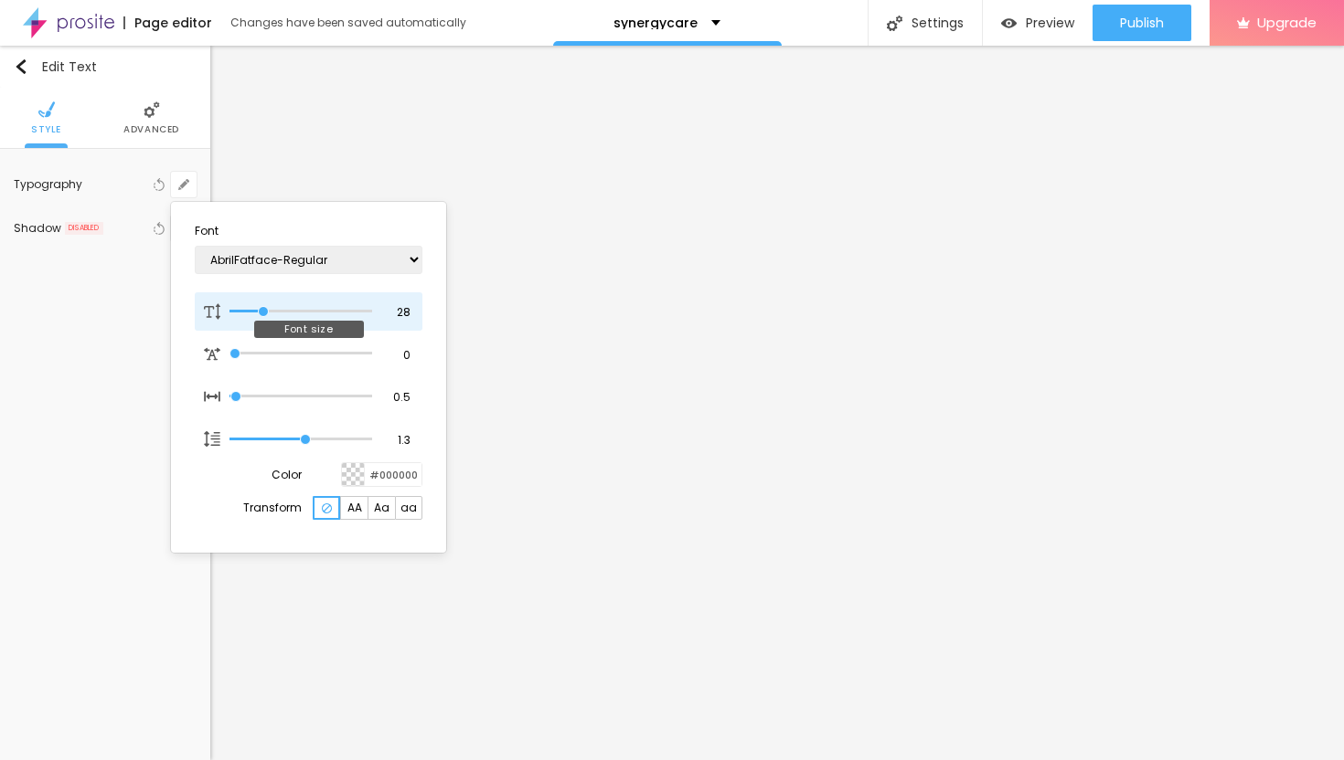
type input "29"
type input "1"
drag, startPoint x: 253, startPoint y: 311, endPoint x: 265, endPoint y: 312, distance: 11.9
type input "29"
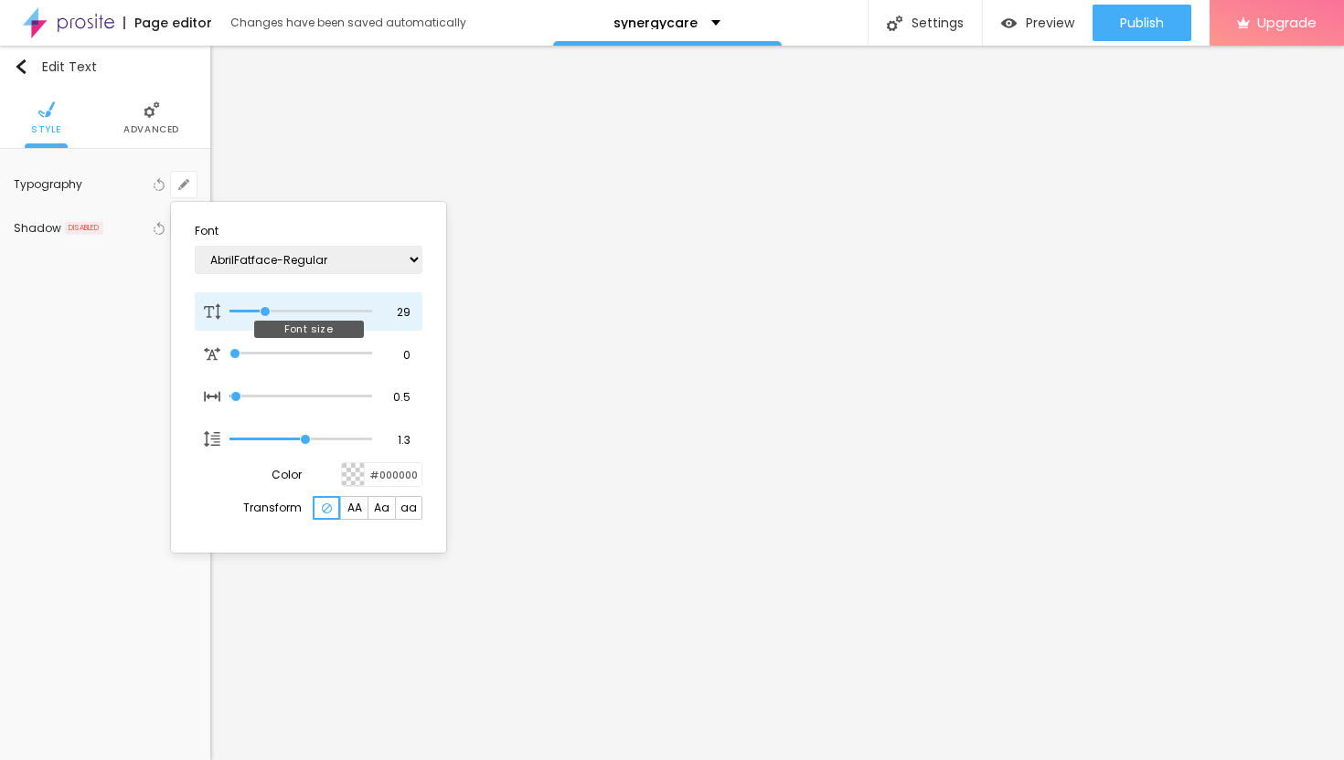
click at [265, 312] on input "range" at bounding box center [300, 311] width 143 height 9
click at [732, 429] on div at bounding box center [672, 380] width 1344 height 760
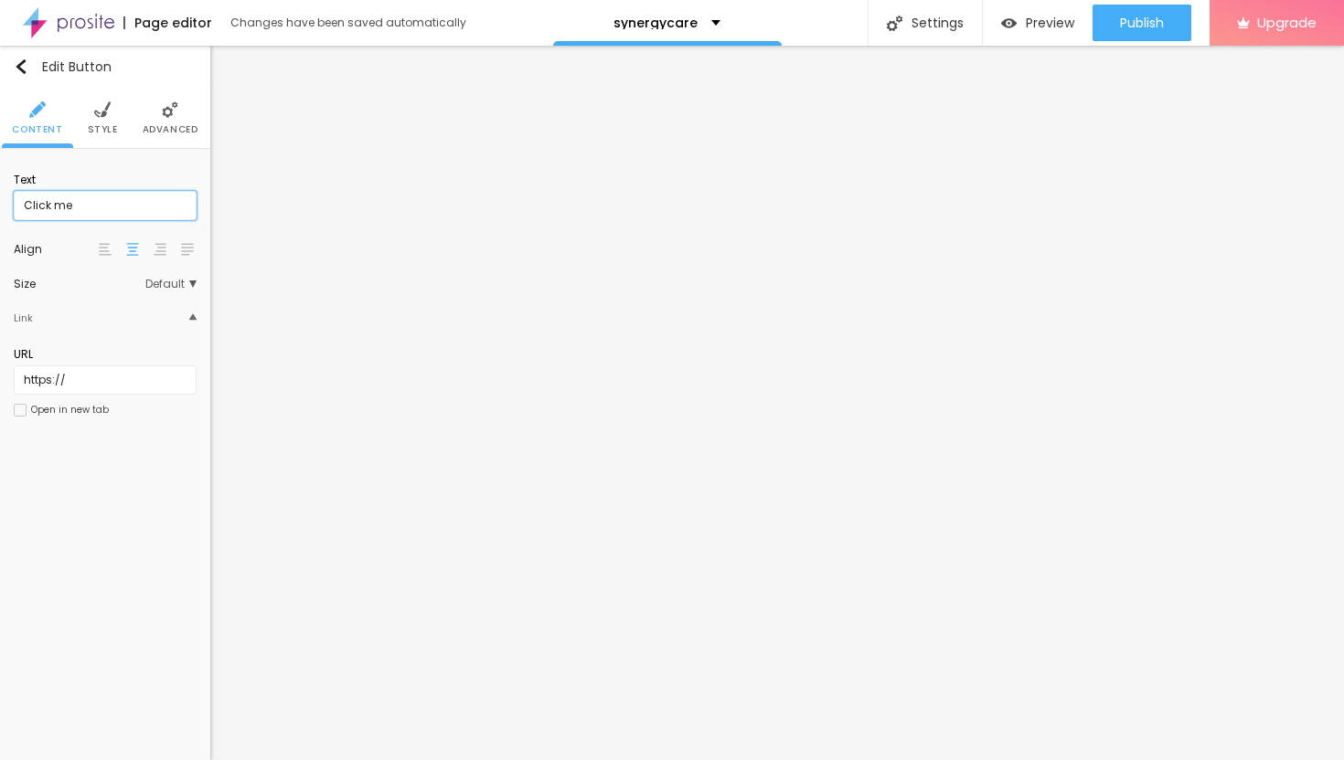
drag, startPoint x: 90, startPoint y: 202, endPoint x: 5, endPoint y: 194, distance: 86.3
click at [5, 195] on div "Text Click me Align Size Default Small Default Big Link URL https:// Open in ne…" at bounding box center [105, 300] width 210 height 303
paste input "→ VIEW DOCUMENT HERE"
type input "→ VIEW DOCUMENT HERE"
drag, startPoint x: 79, startPoint y: 377, endPoint x: 0, endPoint y: 363, distance: 79.8
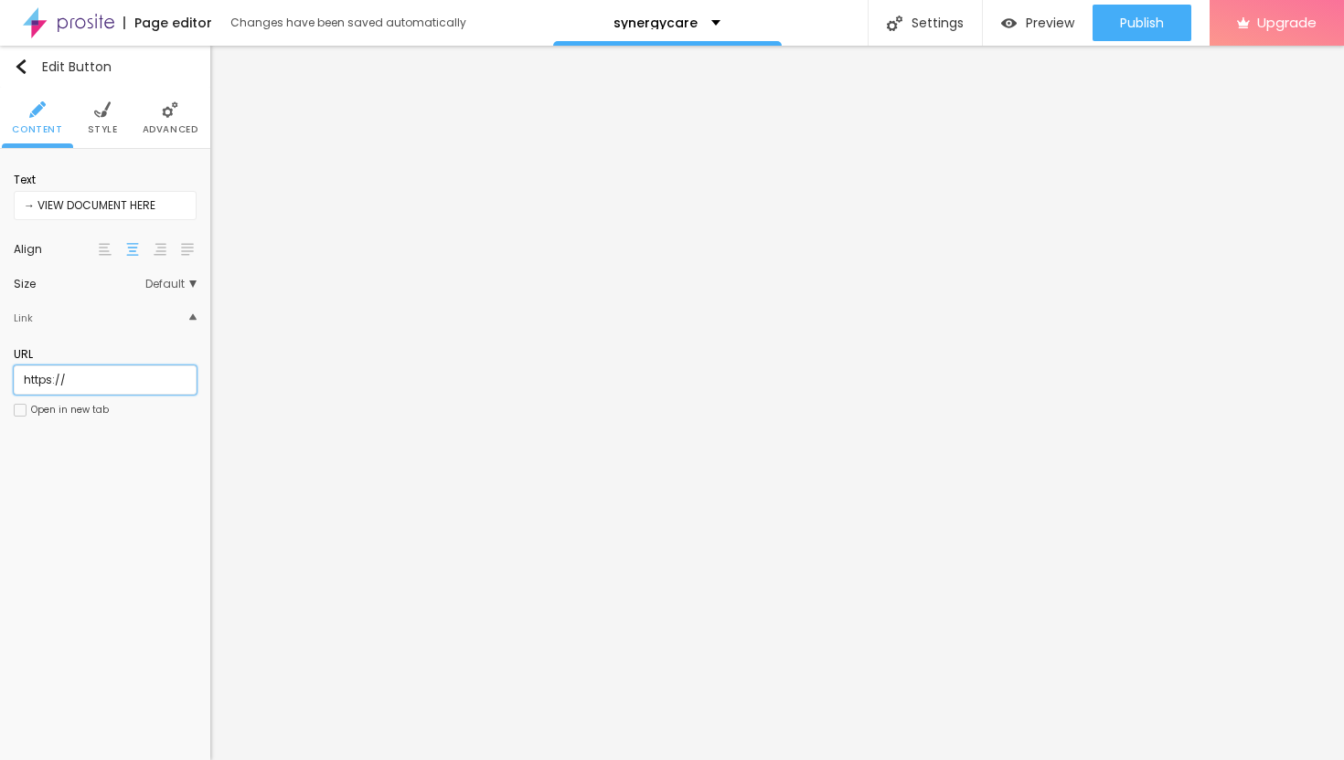
click at [0, 367] on div "Text → VIEW DOCUMENT HERE Align Size Default Small Default Big Link URL https:/…" at bounding box center [105, 300] width 210 height 303
paste input "[URL][DOMAIN_NAME]"
type input "[URL][DOMAIN_NAME]"
click at [15, 408] on div at bounding box center [20, 410] width 13 height 13
click at [178, 126] on span "Advanced" at bounding box center [171, 129] width 56 height 9
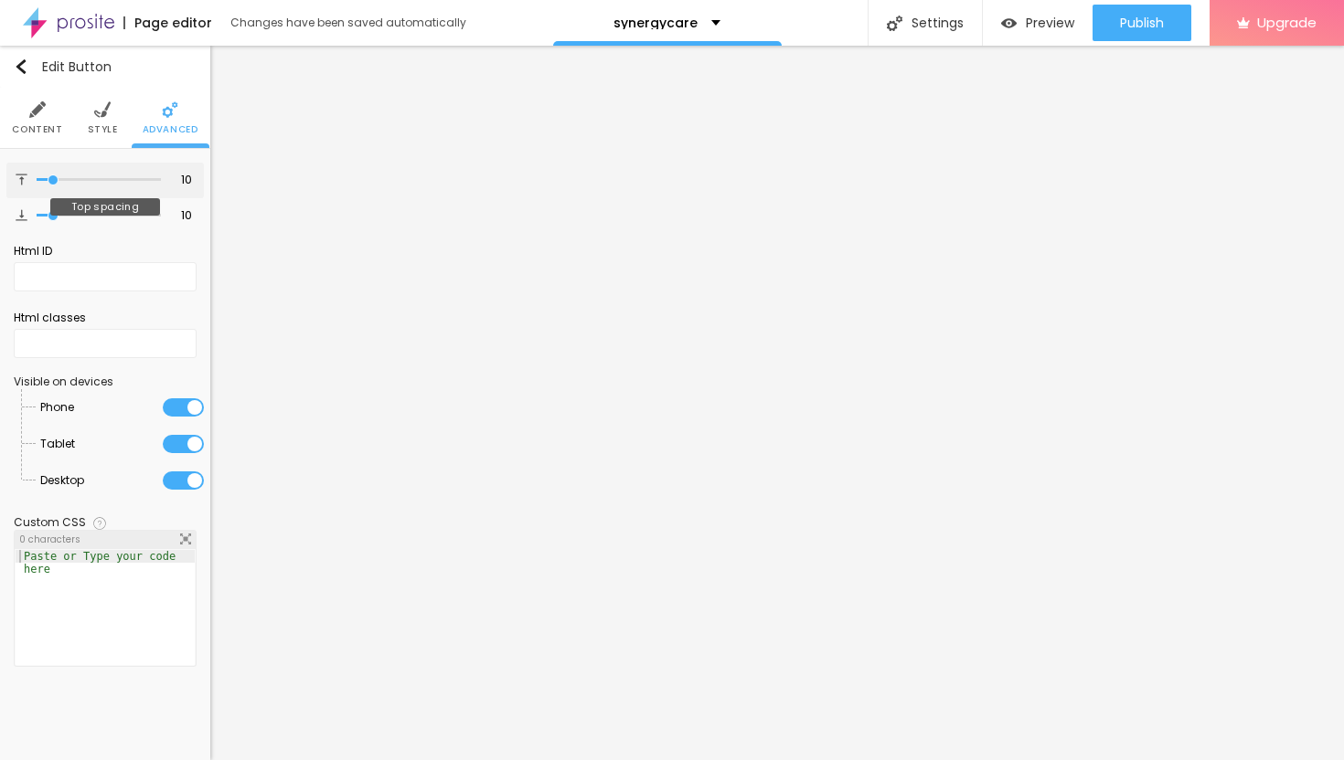
type input "11"
type input "12"
type input "13"
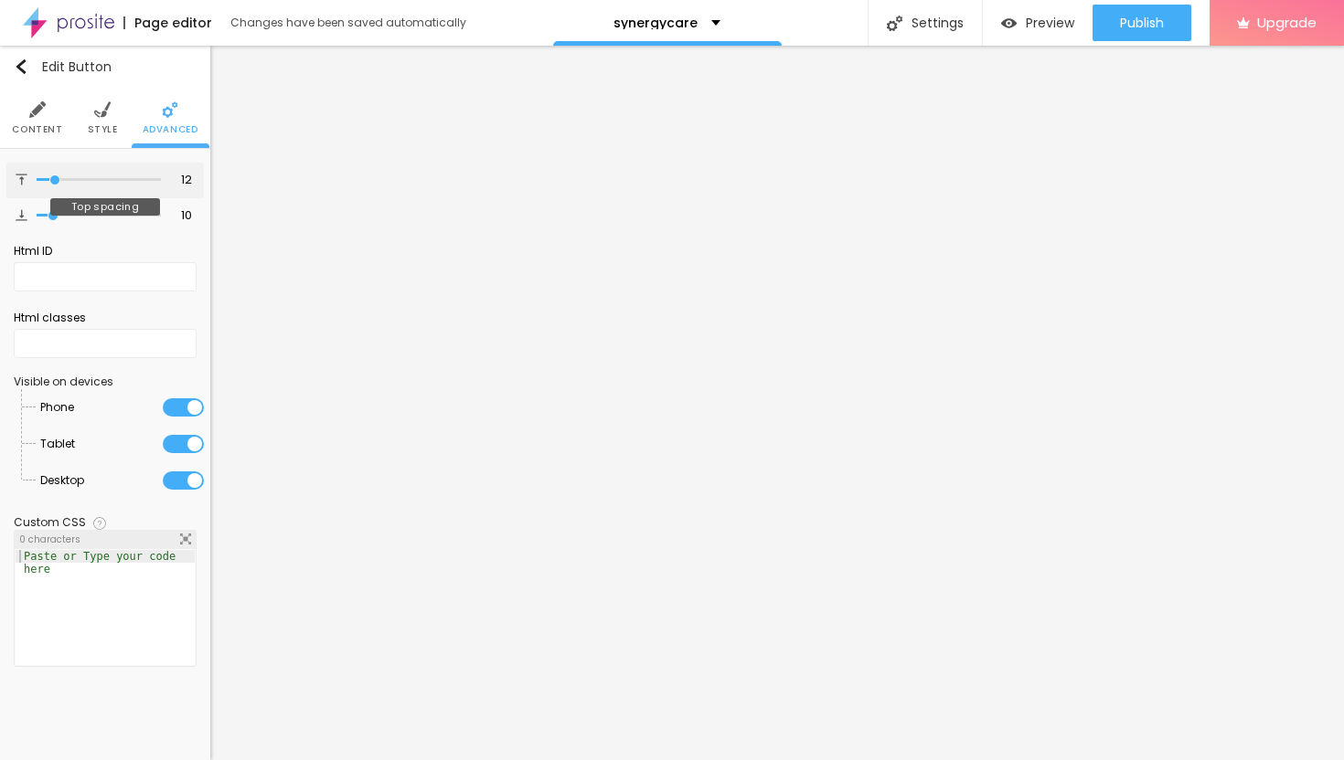
type input "13"
type input "14"
type input "15"
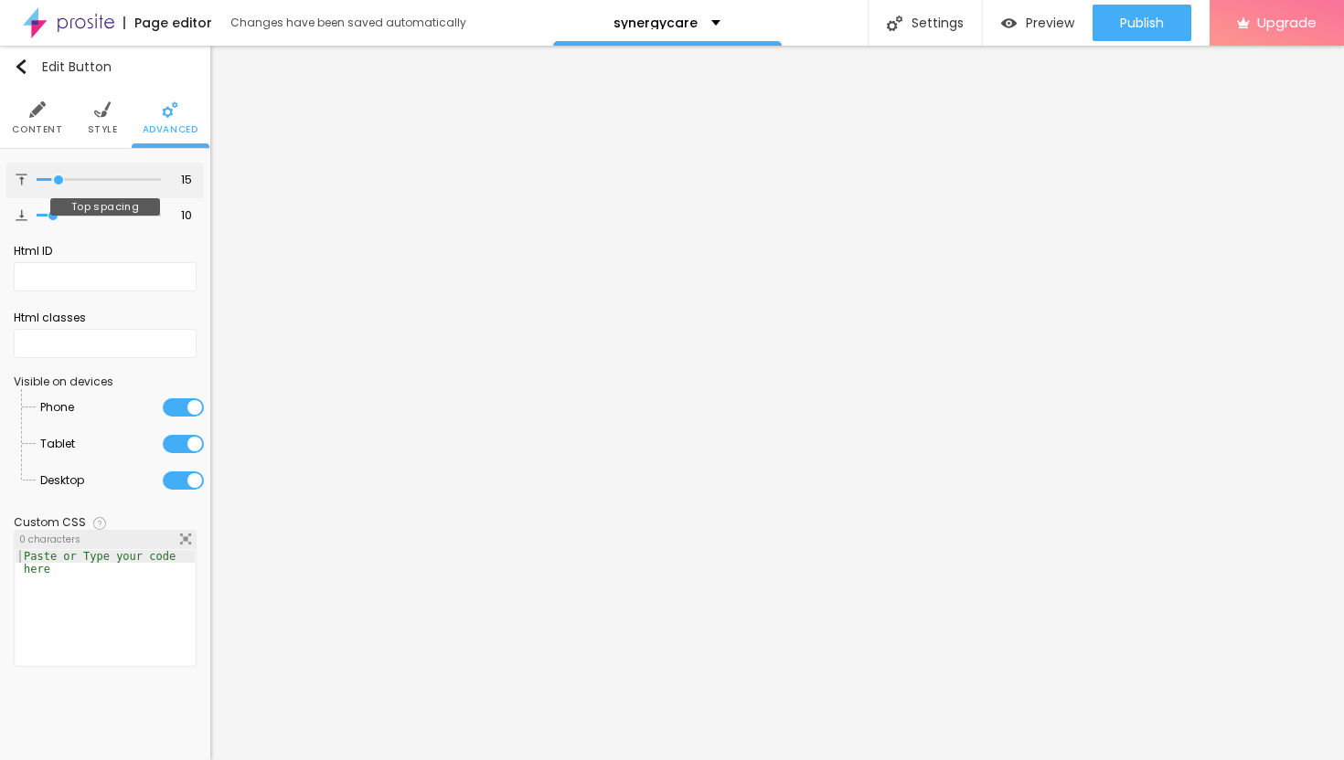
type input "16"
type input "17"
type input "18"
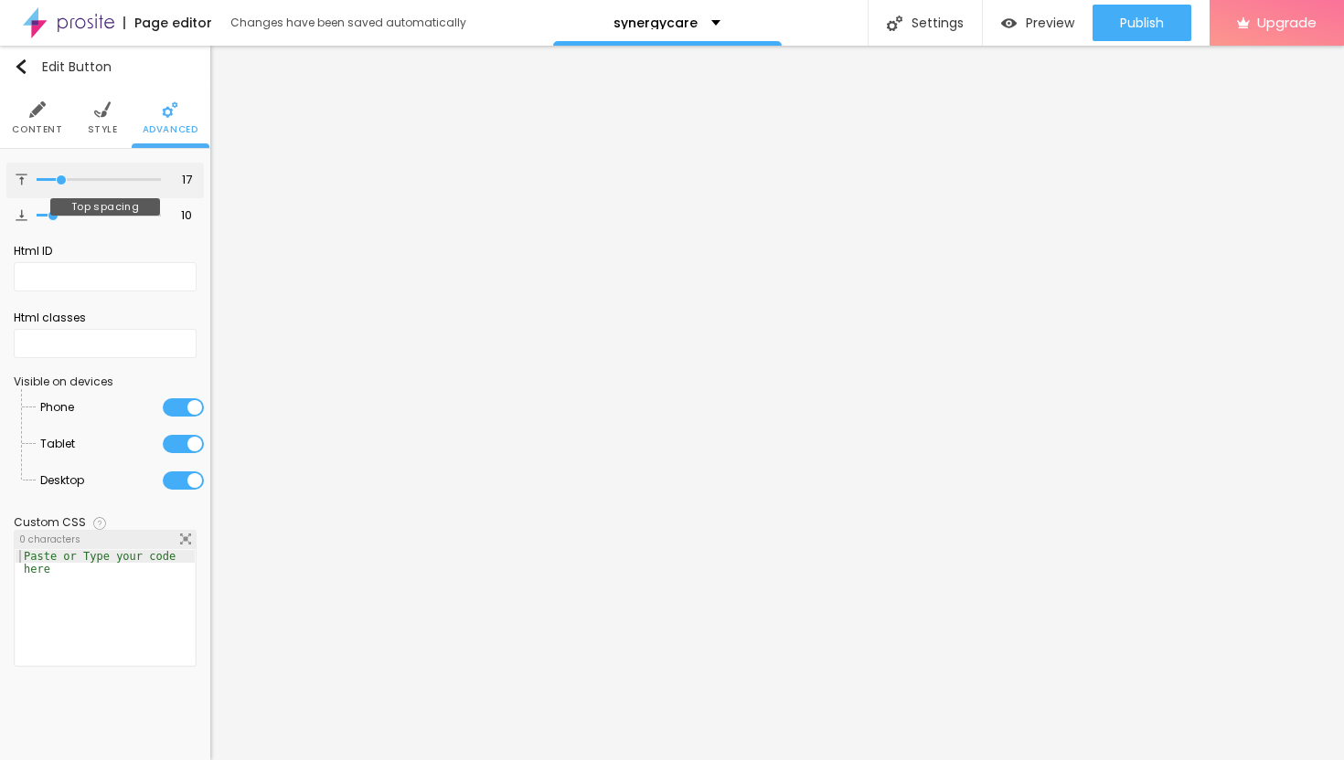
type input "18"
type input "19"
type input "20"
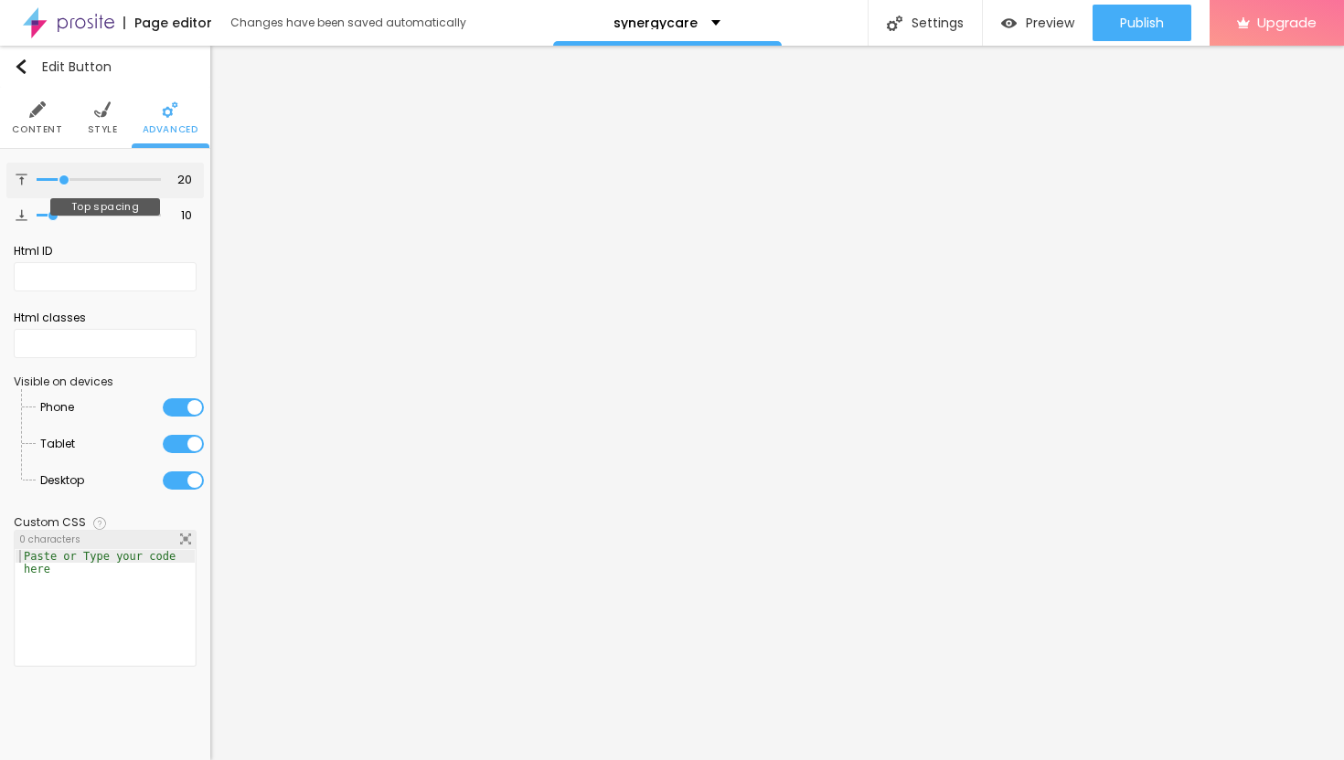
type input "21"
type input "22"
type input "23"
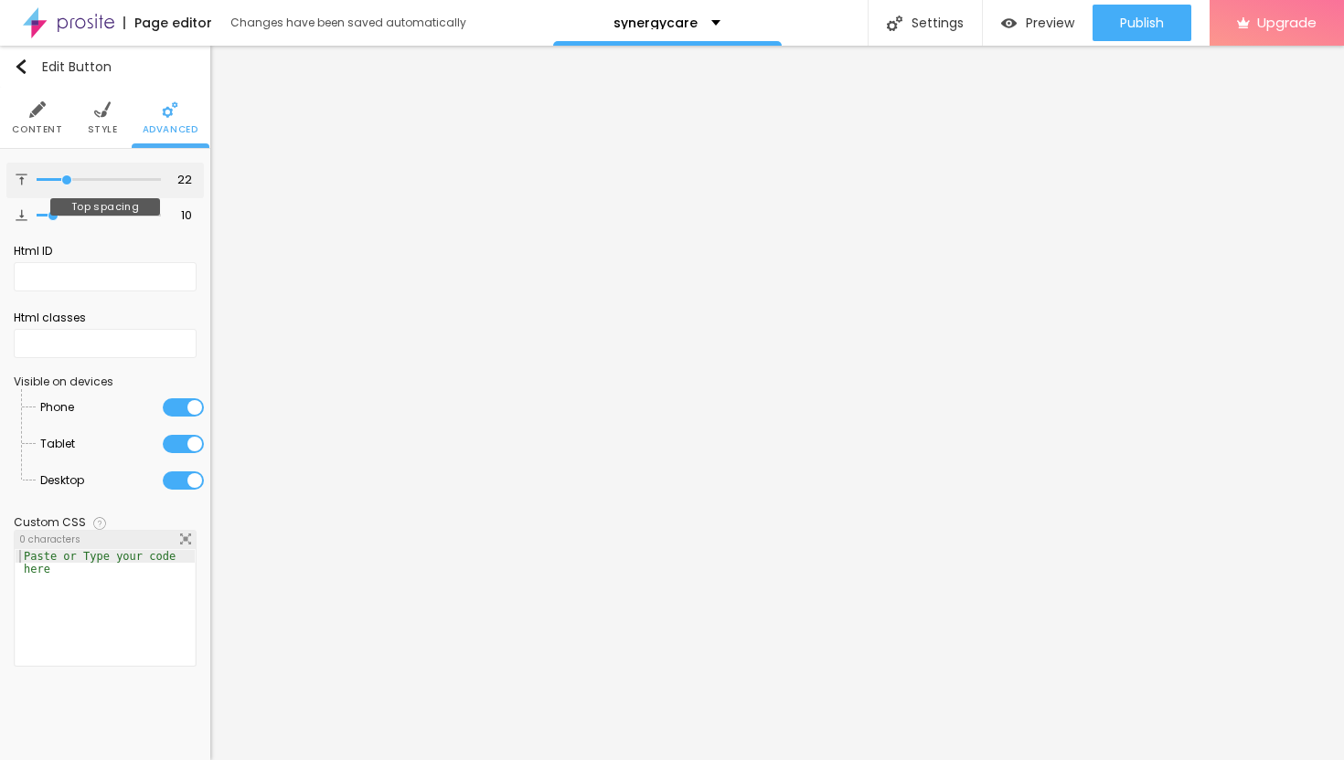
type input "23"
type input "24"
drag, startPoint x: 53, startPoint y: 176, endPoint x: 69, endPoint y: 183, distance: 17.7
type input "24"
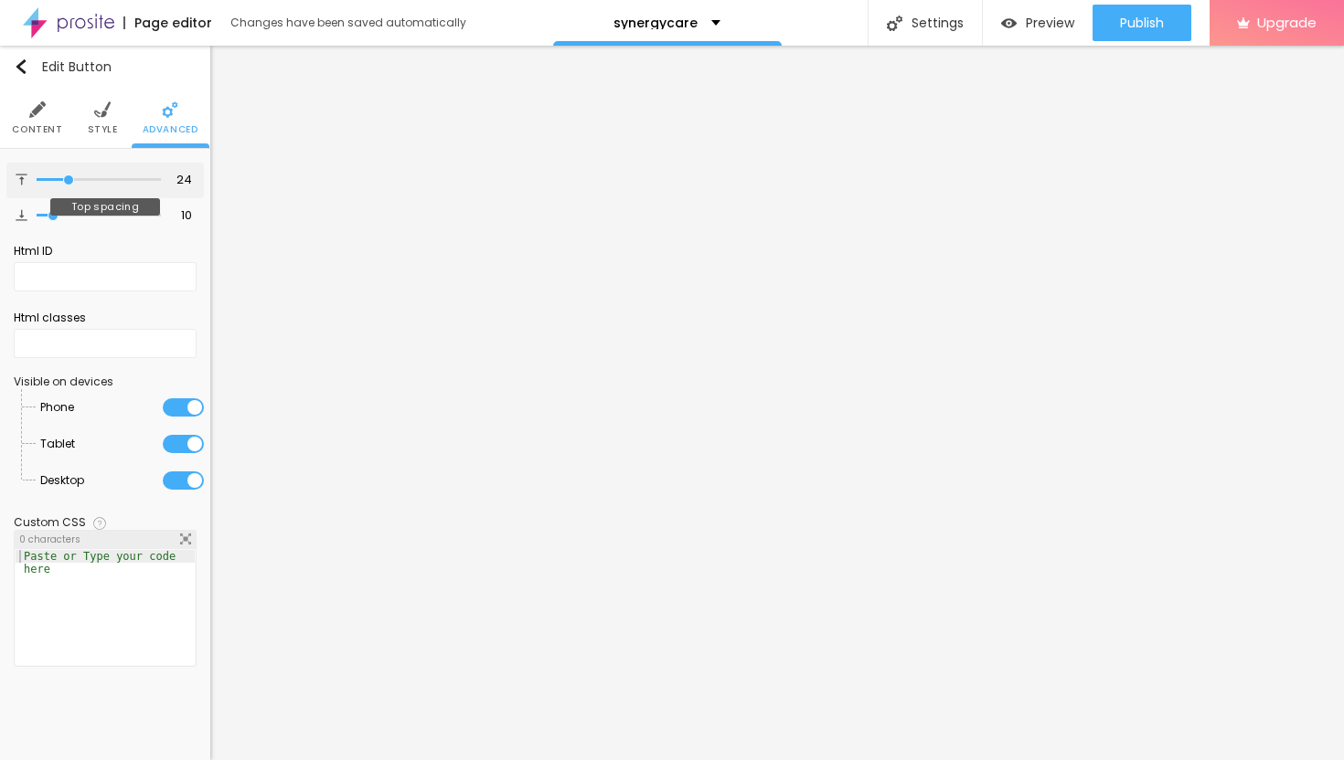
click at [69, 183] on input "range" at bounding box center [99, 179] width 124 height 9
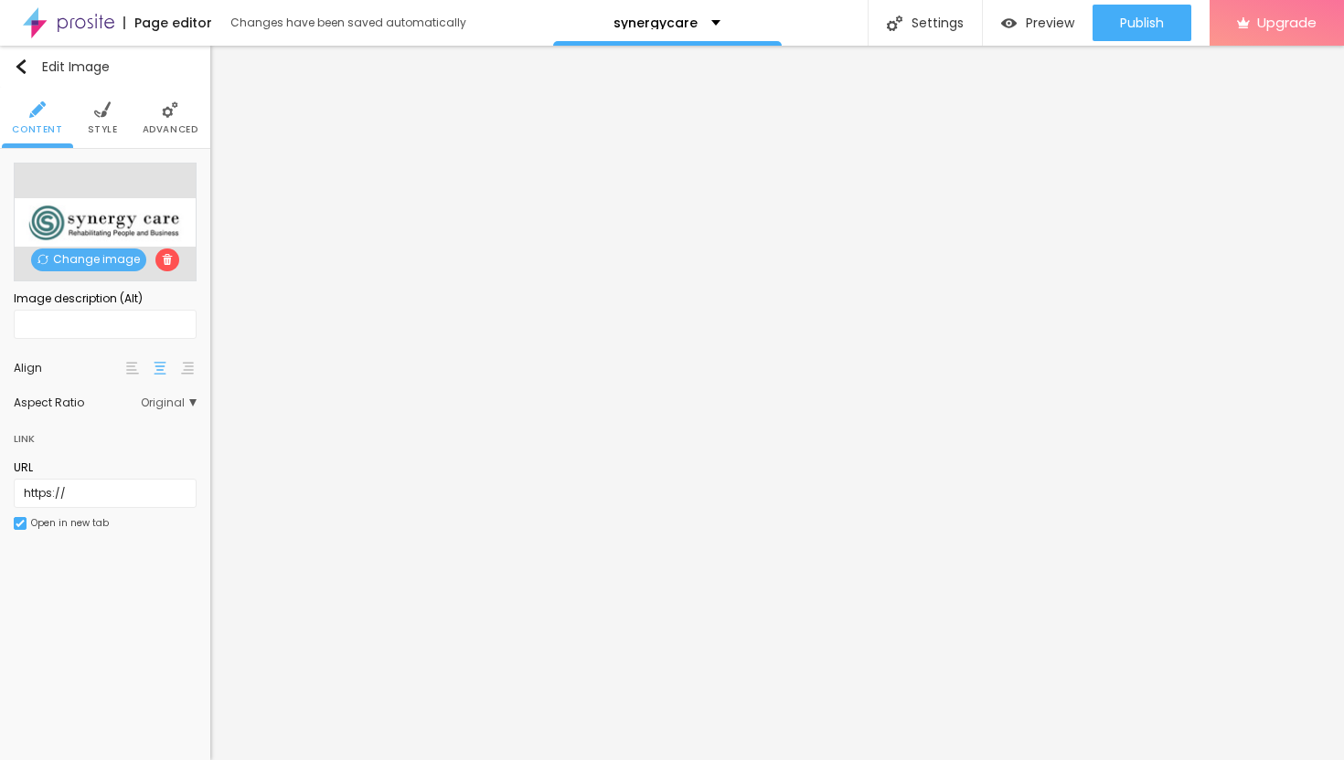
click at [98, 117] on img at bounding box center [102, 109] width 16 height 16
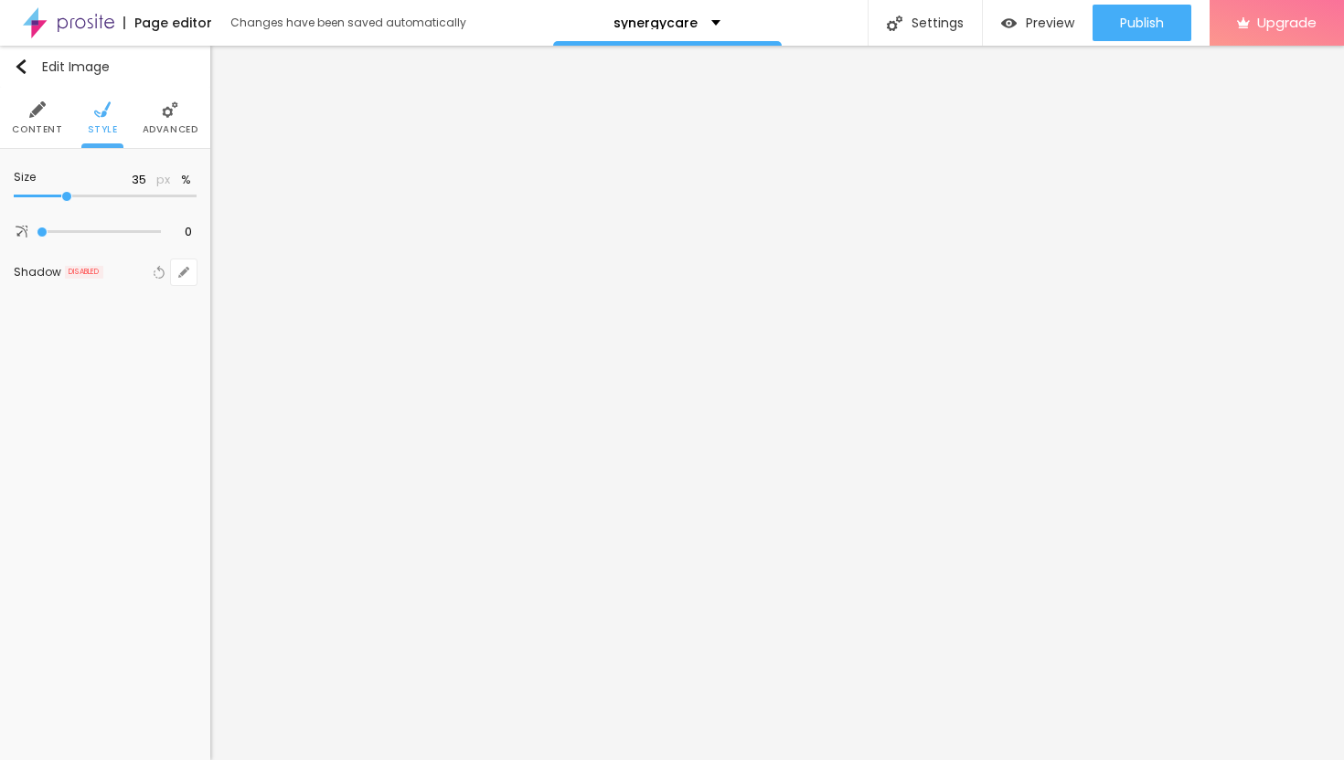
click at [170, 117] on img at bounding box center [170, 109] width 16 height 16
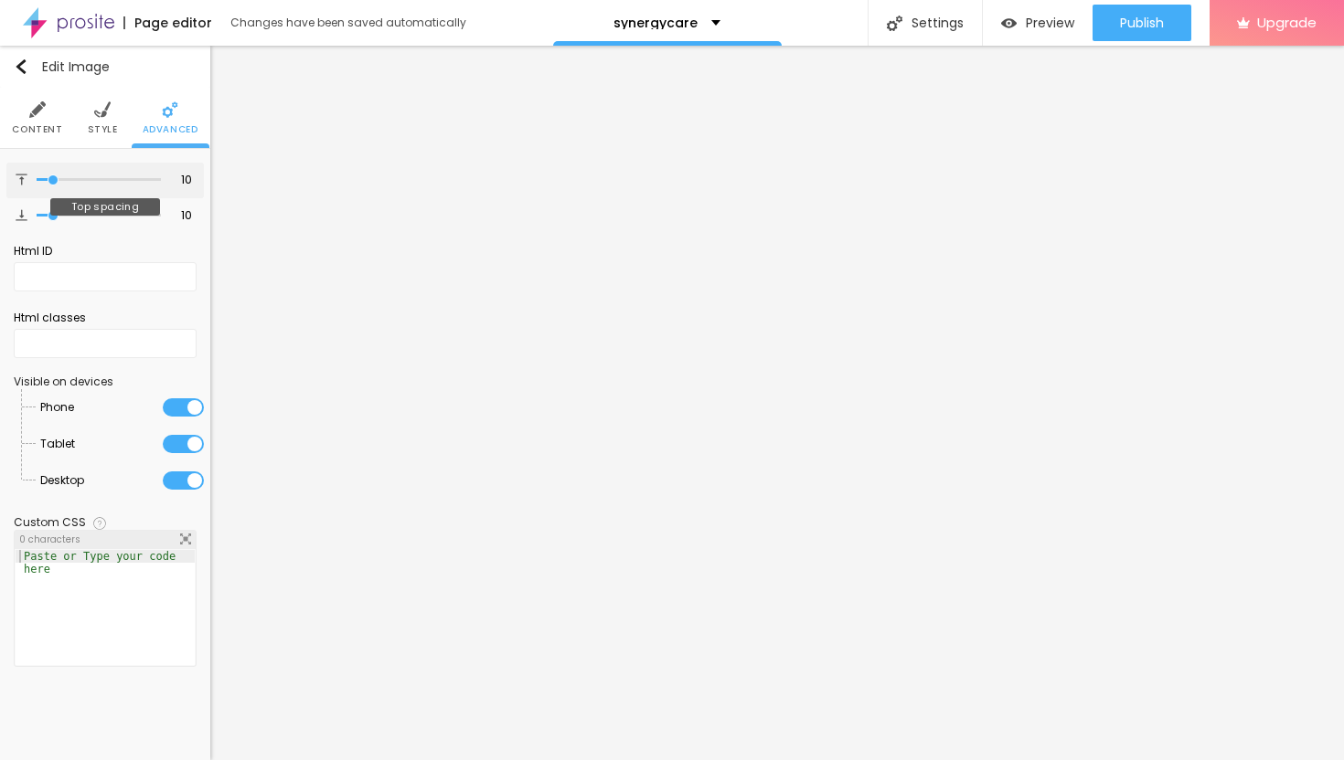
type input "9"
type input "10"
type input "11"
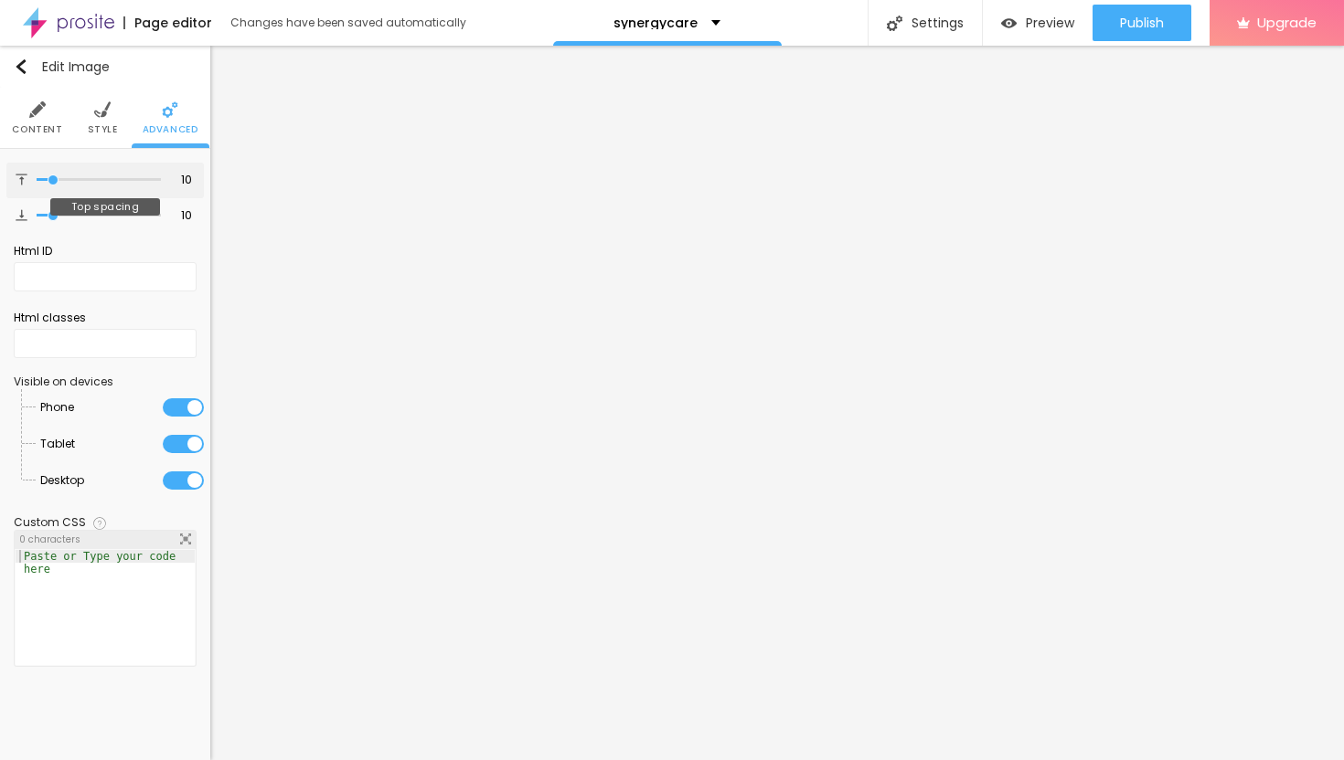
type input "11"
type input "12"
type input "13"
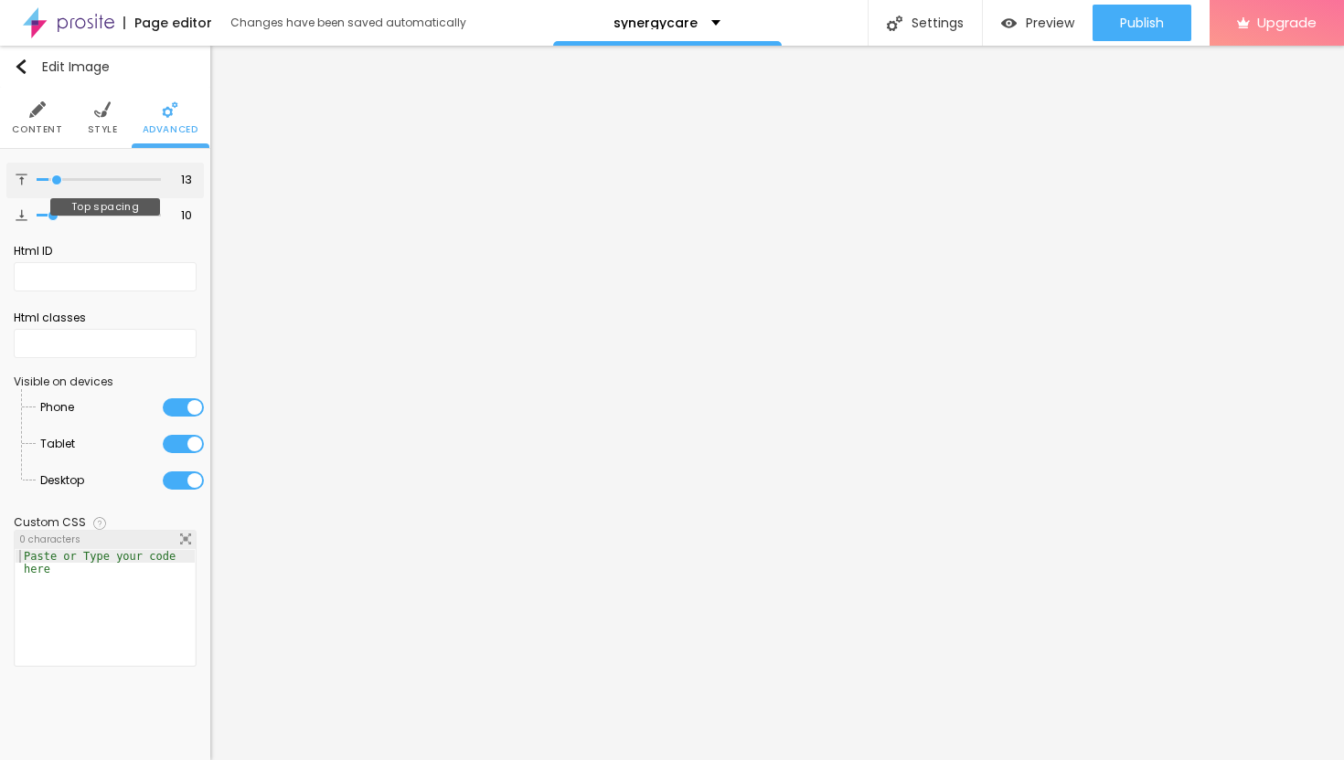
type input "14"
type input "15"
type input "16"
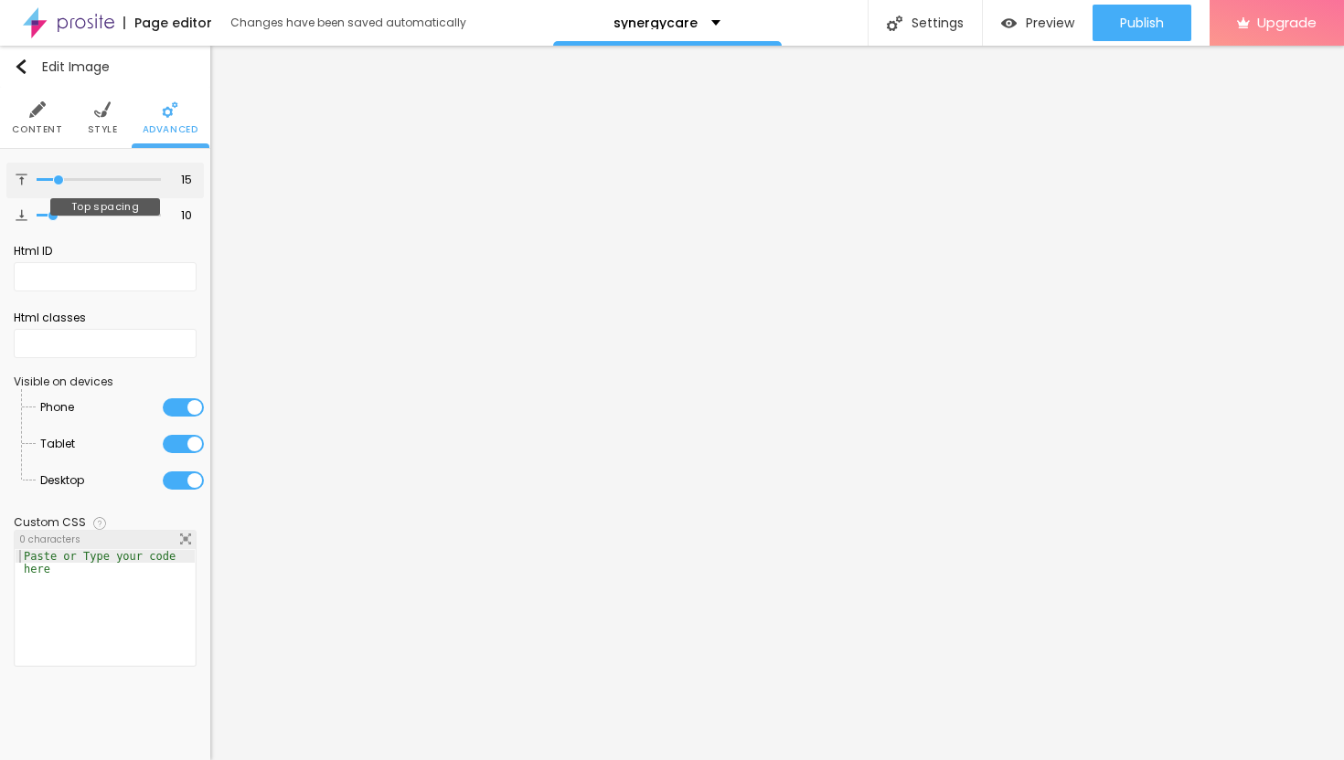
type input "16"
type input "17"
type input "18"
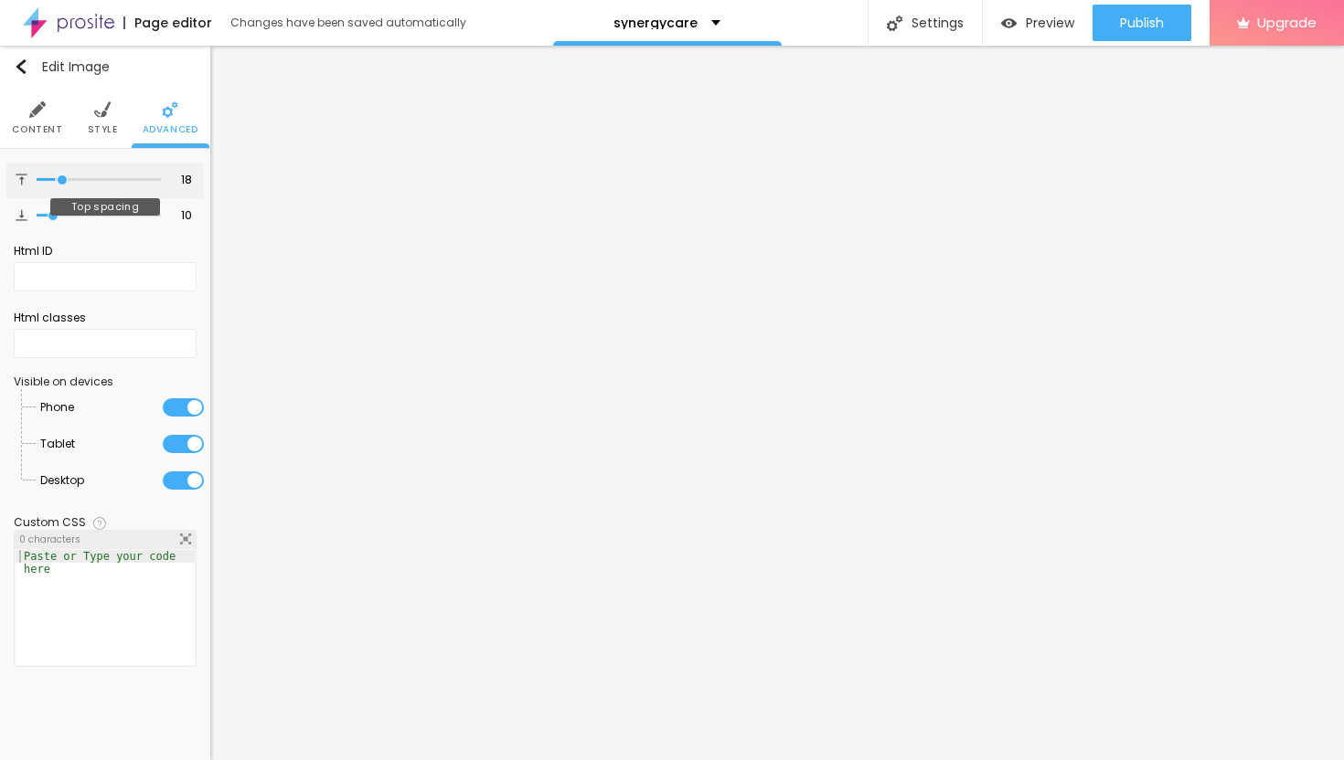
type input "19"
type input "20"
type input "21"
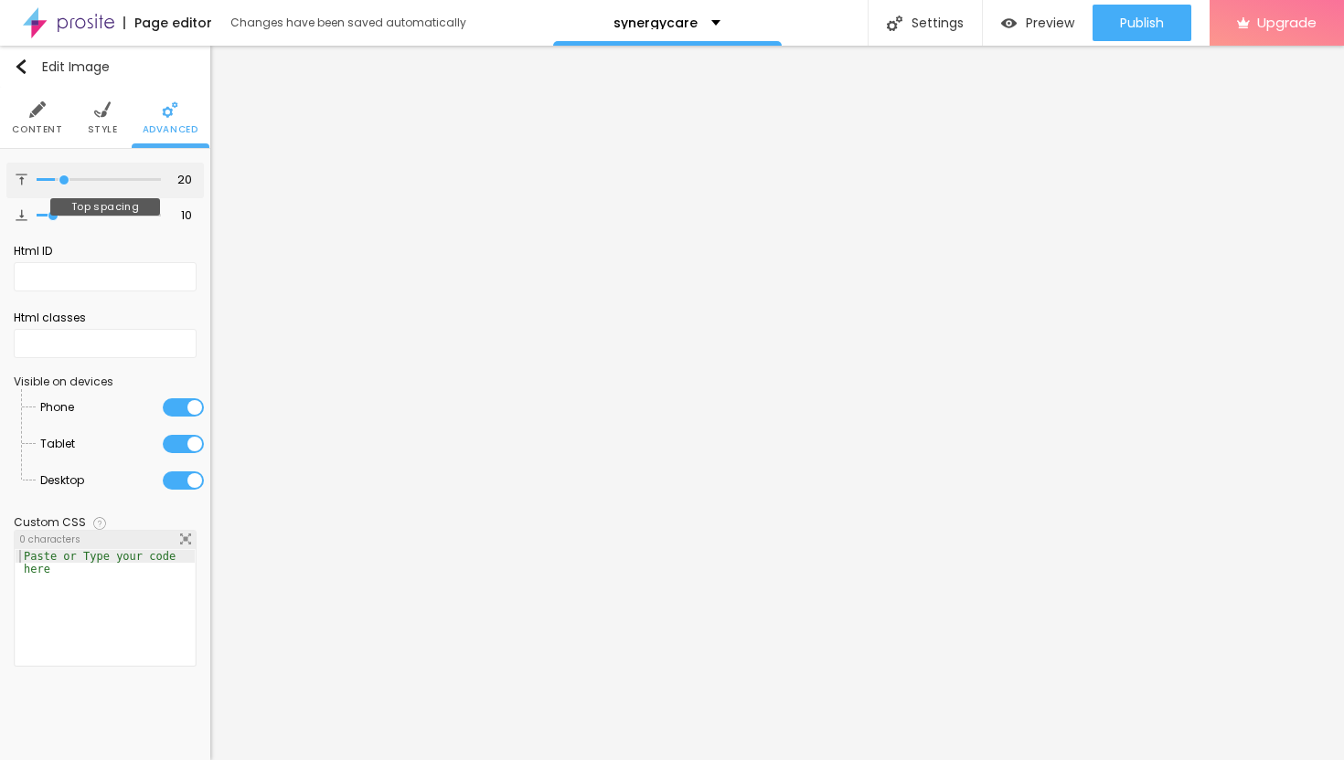
type input "21"
type input "22"
type input "23"
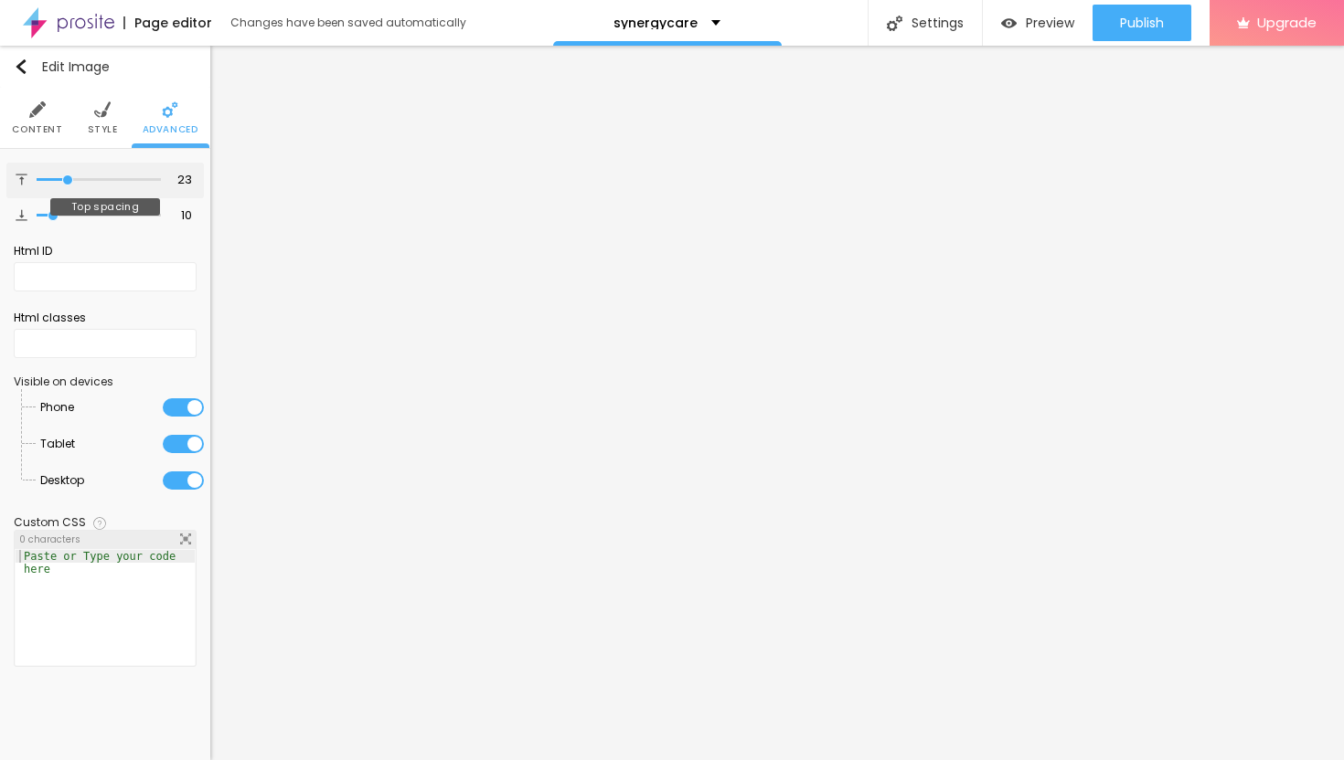
type input "24"
type input "25"
type input "24"
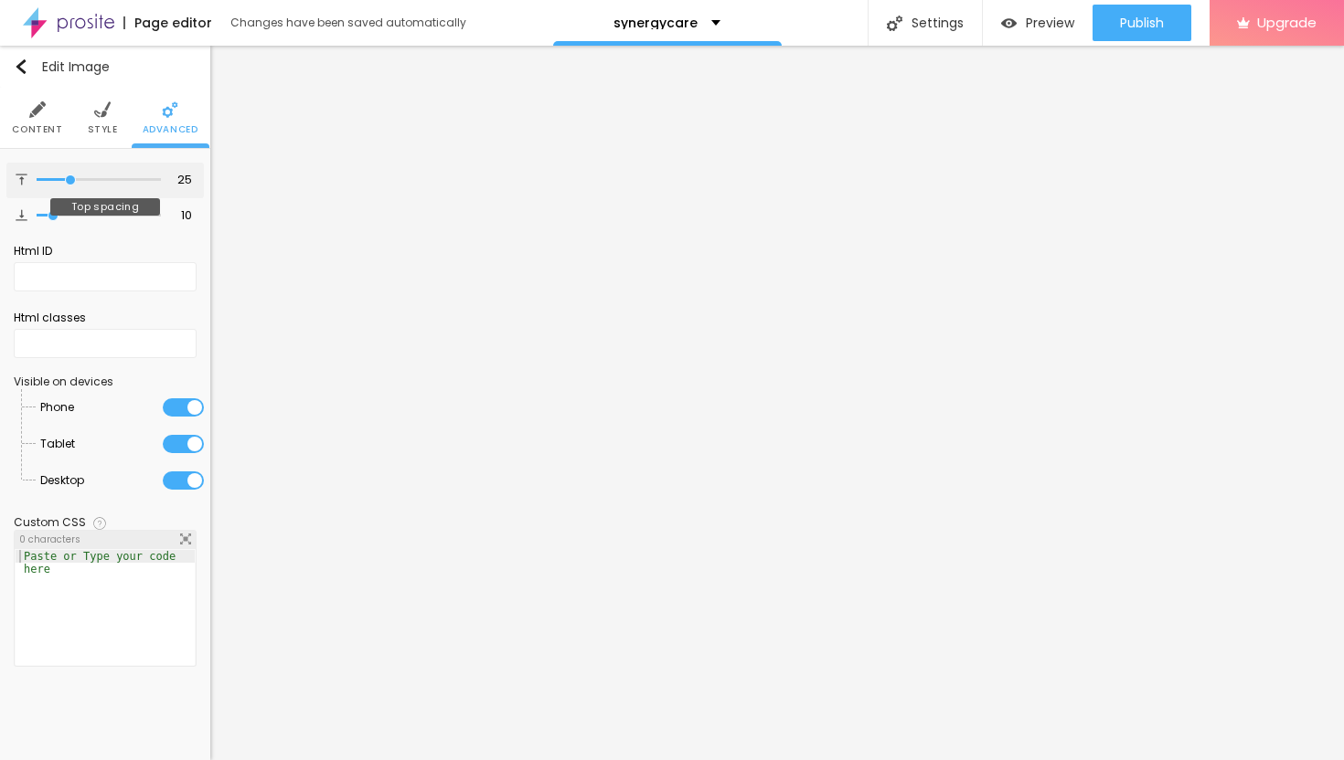
type input "24"
type input "23"
type input "22"
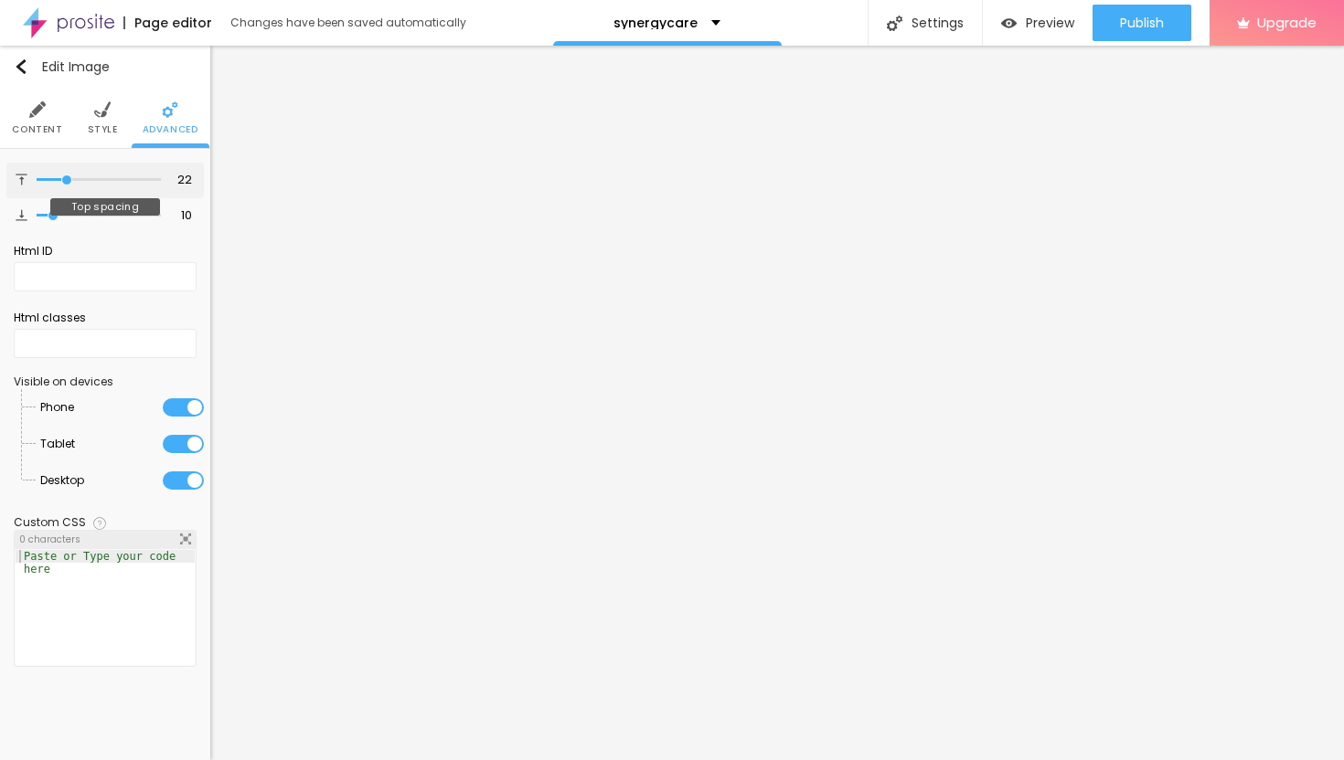
type input "21"
type input "20"
type input "19"
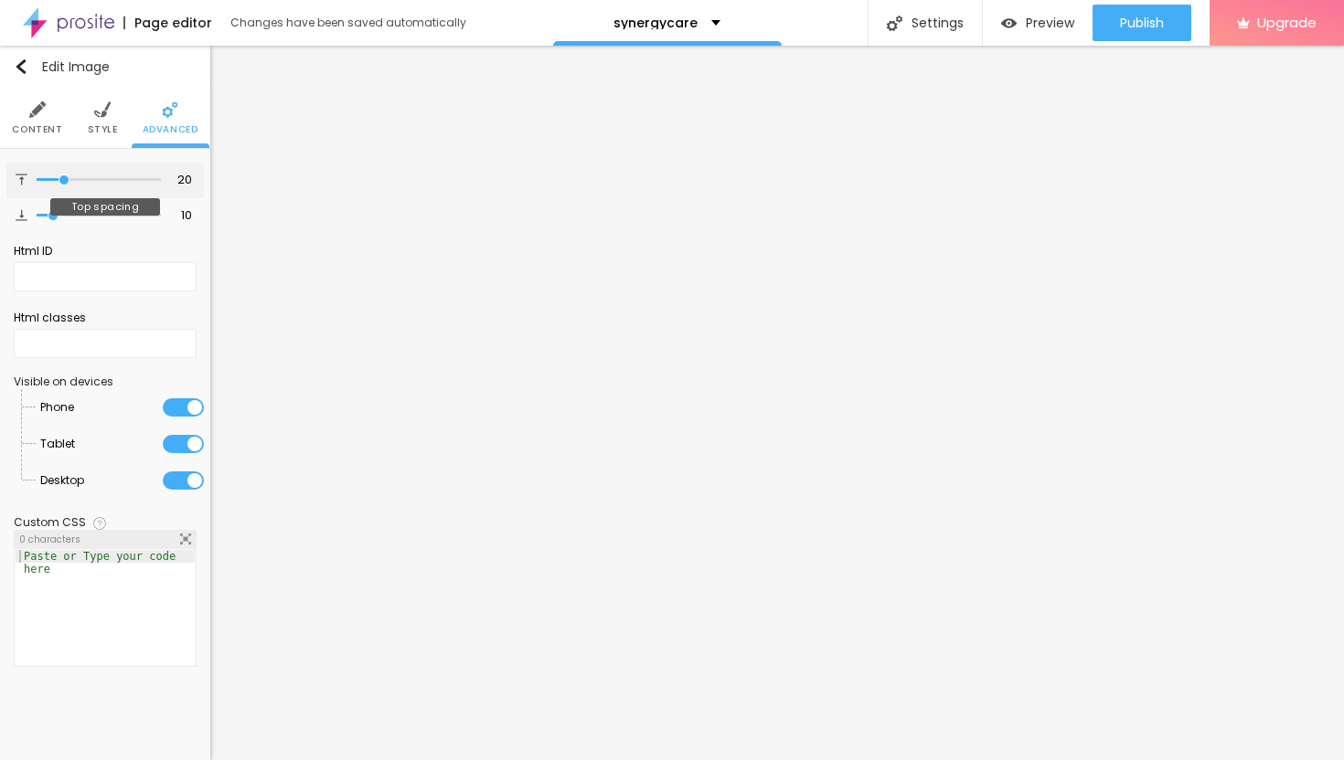
type input "19"
type input "18"
type input "17"
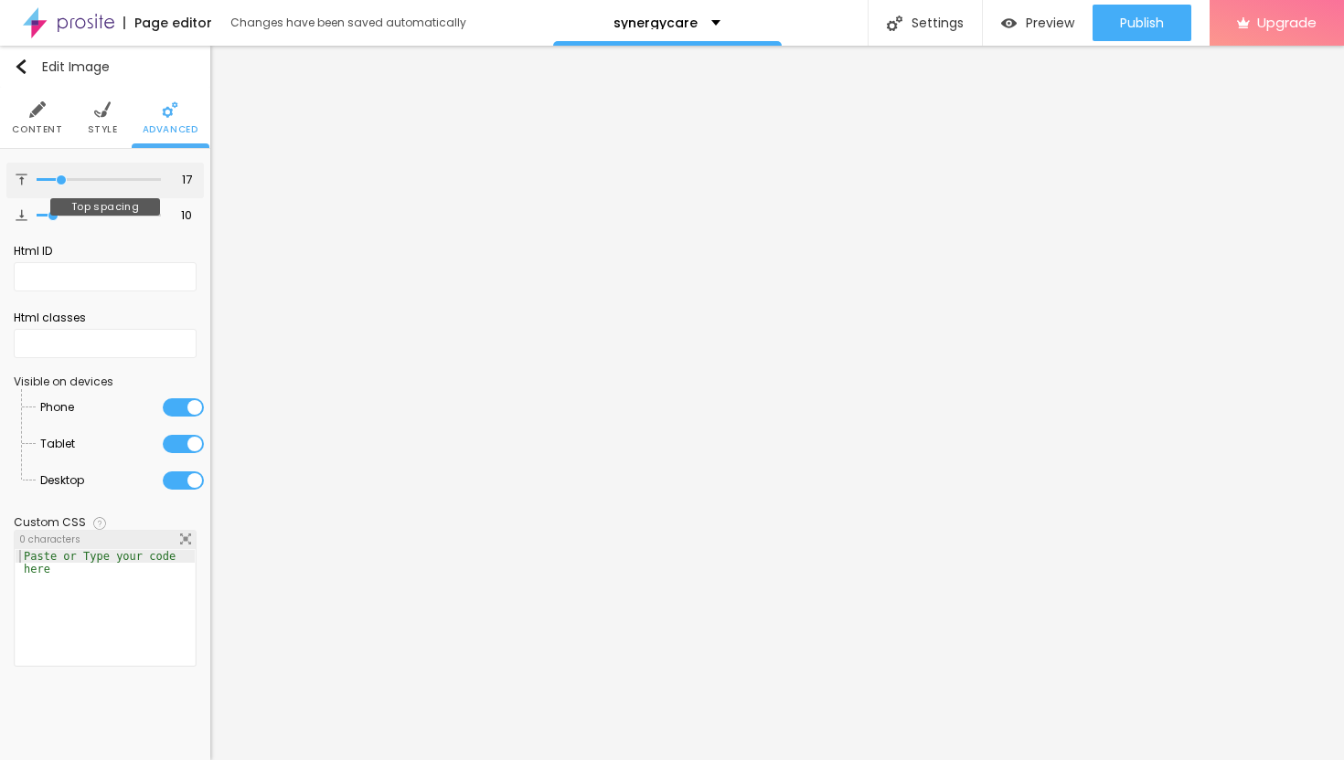
type input "16"
click at [60, 175] on input "range" at bounding box center [99, 179] width 124 height 9
type input "11"
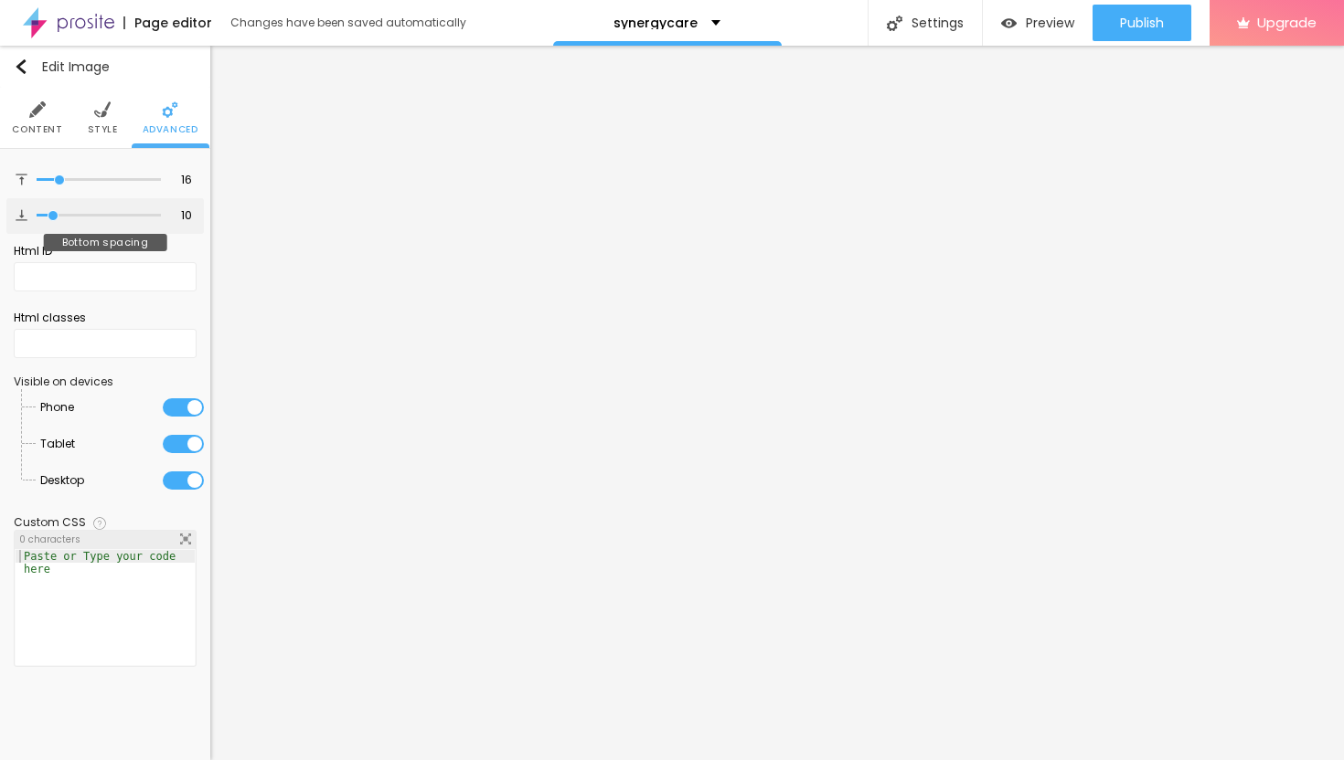
type input "11"
type input "12"
type input "13"
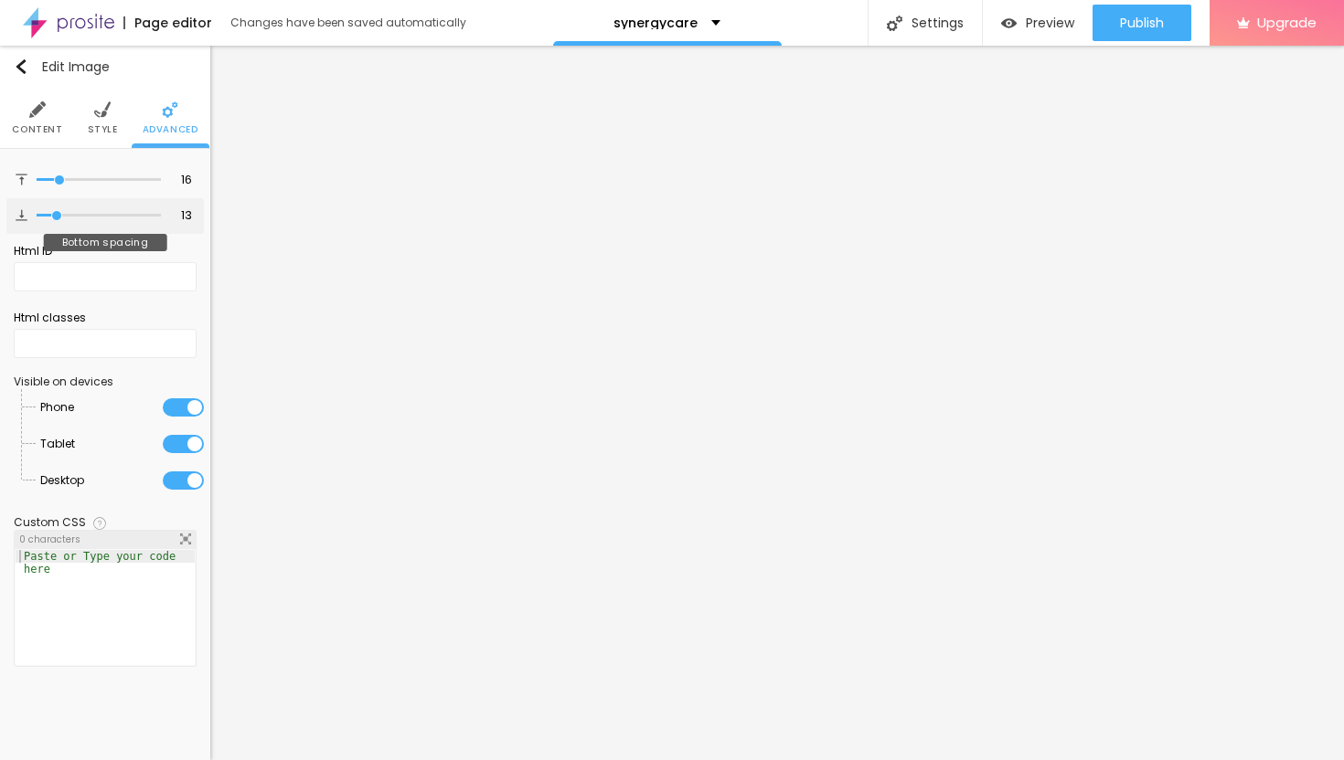
type input "14"
drag, startPoint x: 54, startPoint y: 210, endPoint x: 63, endPoint y: 212, distance: 9.3
click at [63, 212] on input "range" at bounding box center [99, 215] width 124 height 9
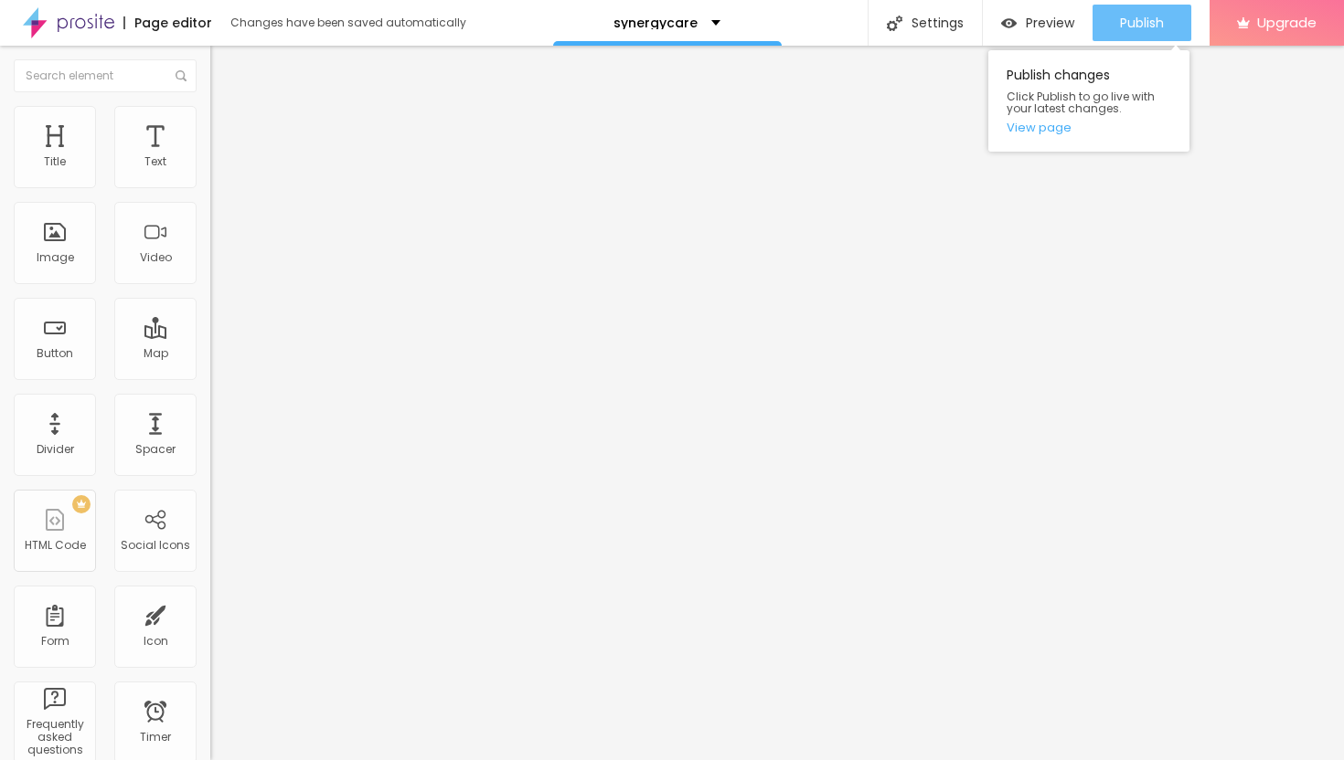
click at [1105, 26] on button "Publish" at bounding box center [1141, 23] width 99 height 37
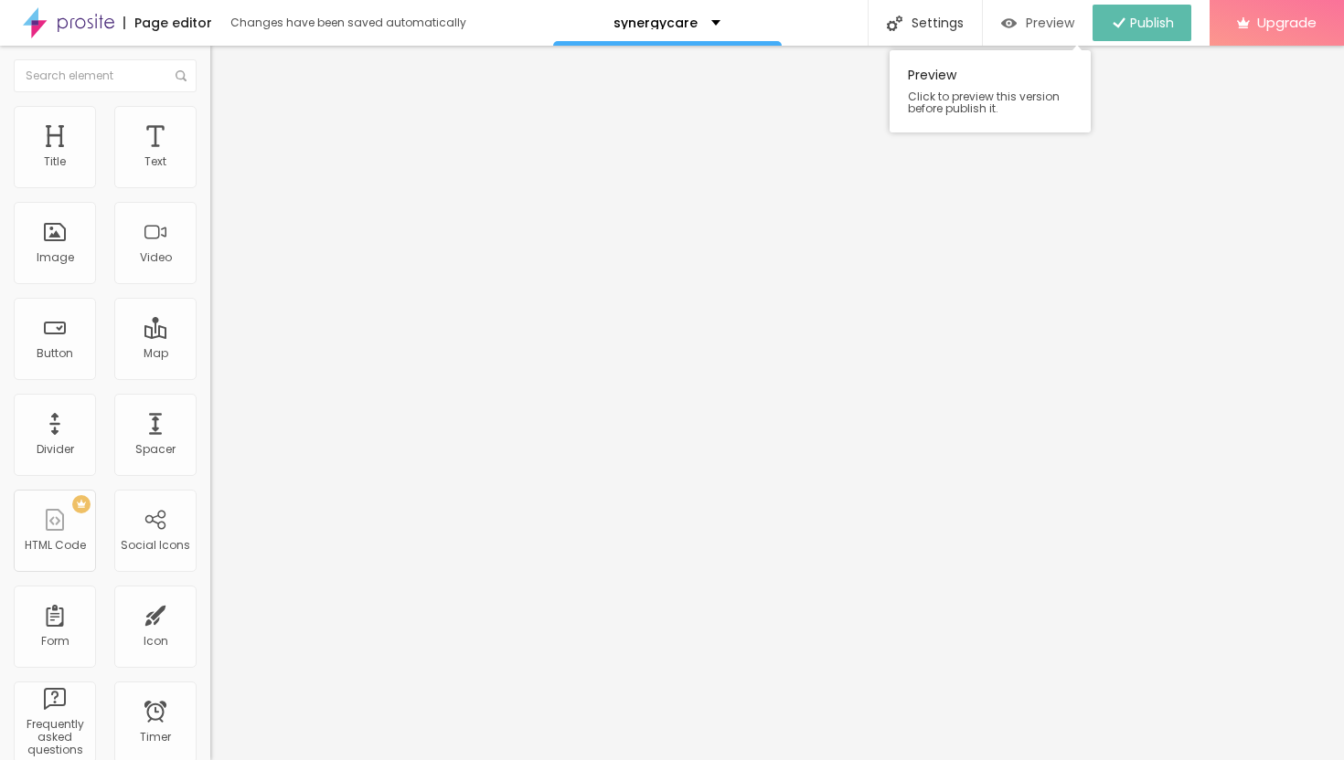
click at [1029, 28] on span "Preview" at bounding box center [1050, 23] width 48 height 15
